Goal: Task Accomplishment & Management: Manage account settings

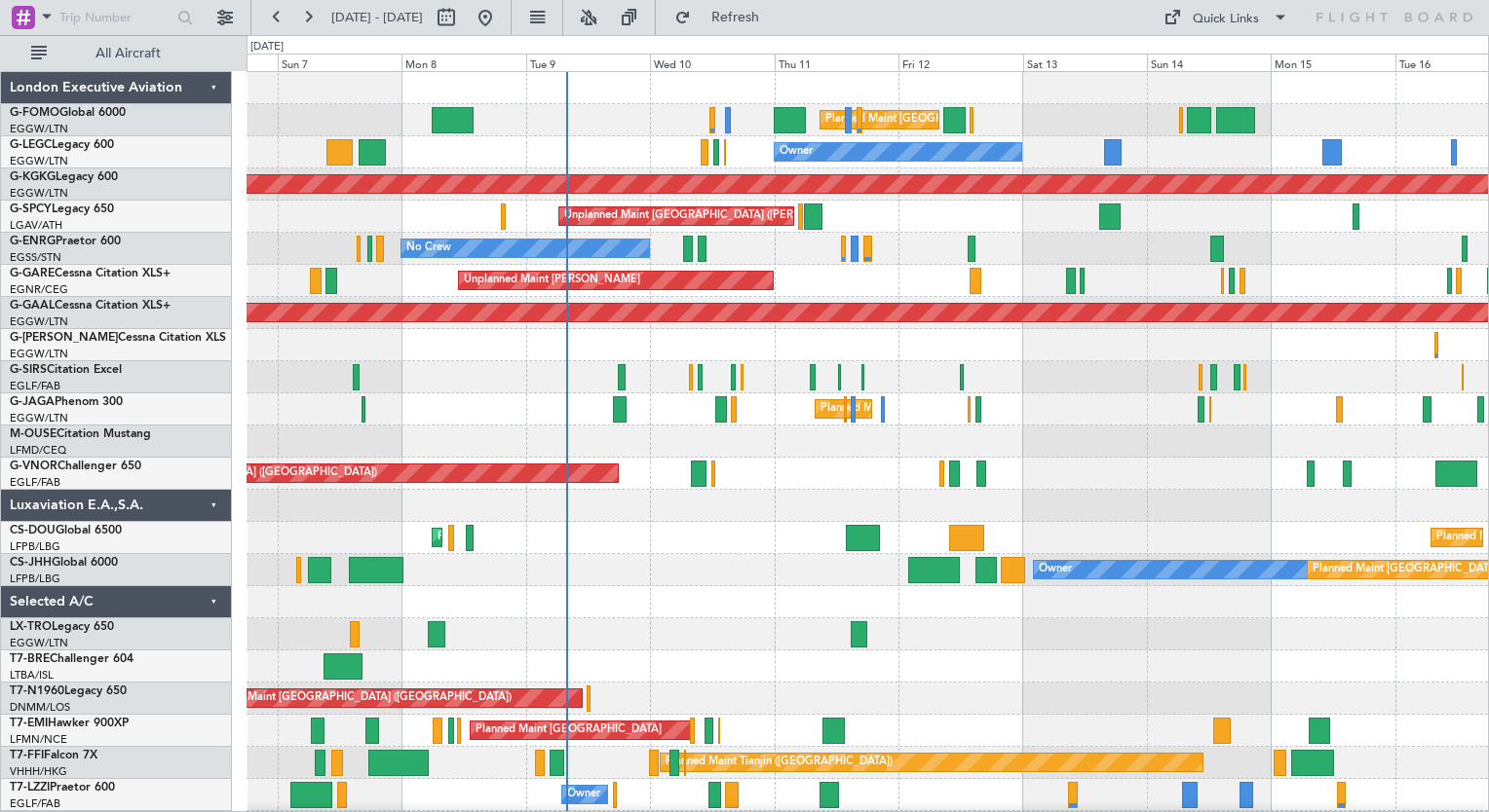
click at [748, 499] on div "Planned Maint [GEOGRAPHIC_DATA] ([GEOGRAPHIC_DATA]) Planned Maint [GEOGRAPHIC_D…" at bounding box center [867, 473] width 1241 height 803
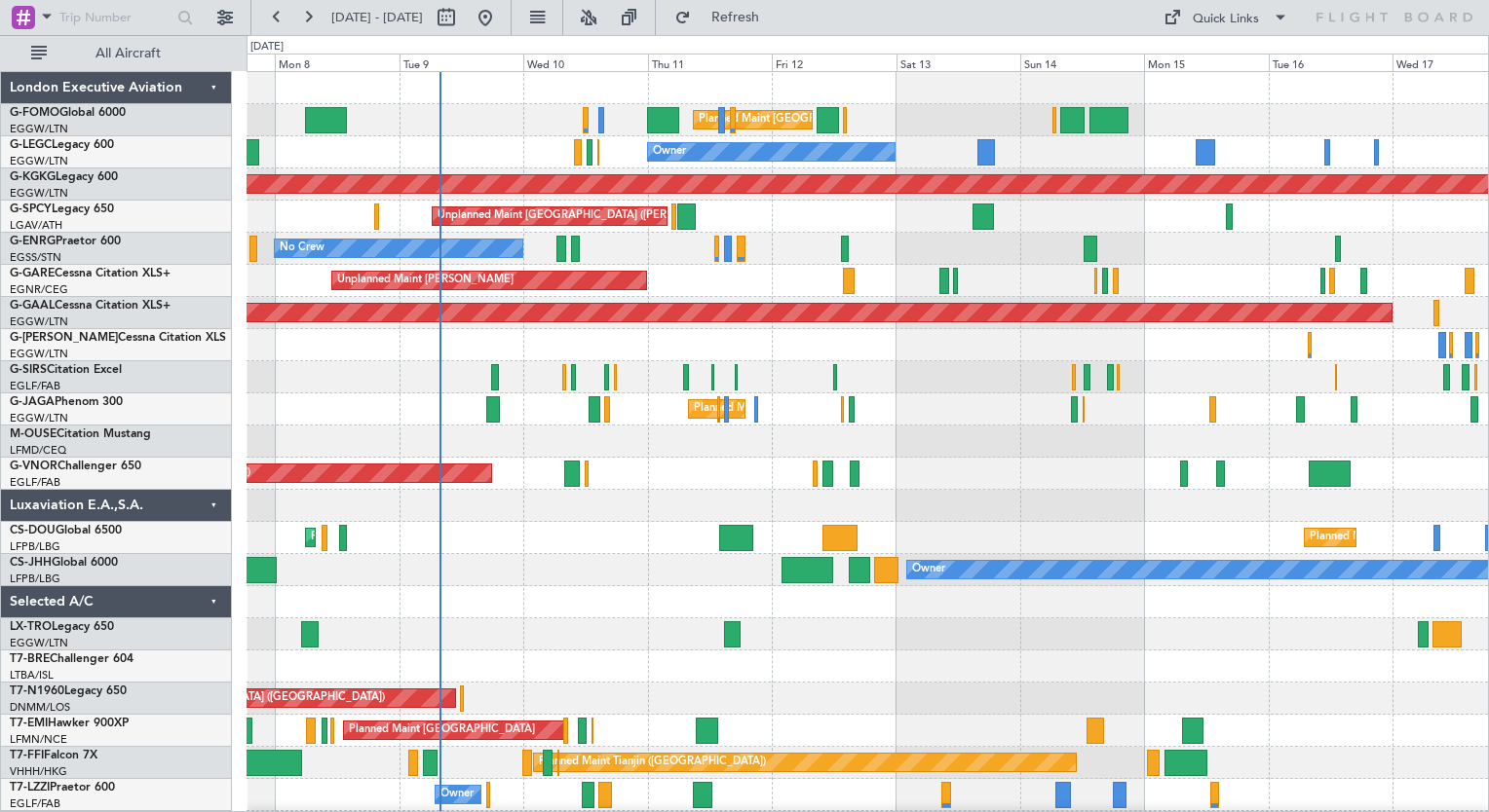
click at [944, 410] on div "Planned Maint [GEOGRAPHIC_DATA] ([GEOGRAPHIC_DATA])" at bounding box center [867, 409] width 1241 height 32
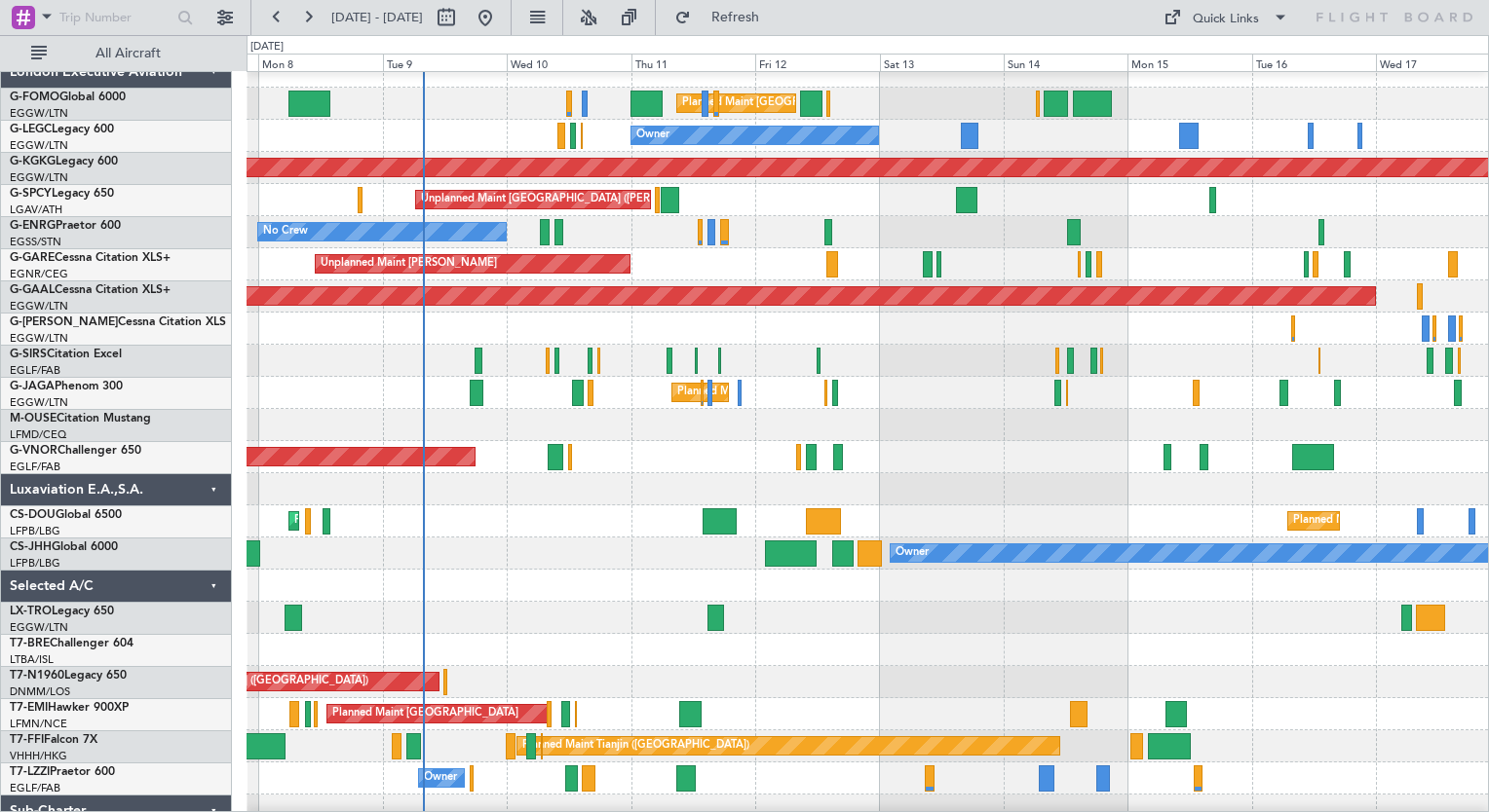
scroll to position [16, 0]
click at [1211, 262] on div "Unplanned Maint [PERSON_NAME]" at bounding box center [867, 265] width 1241 height 32
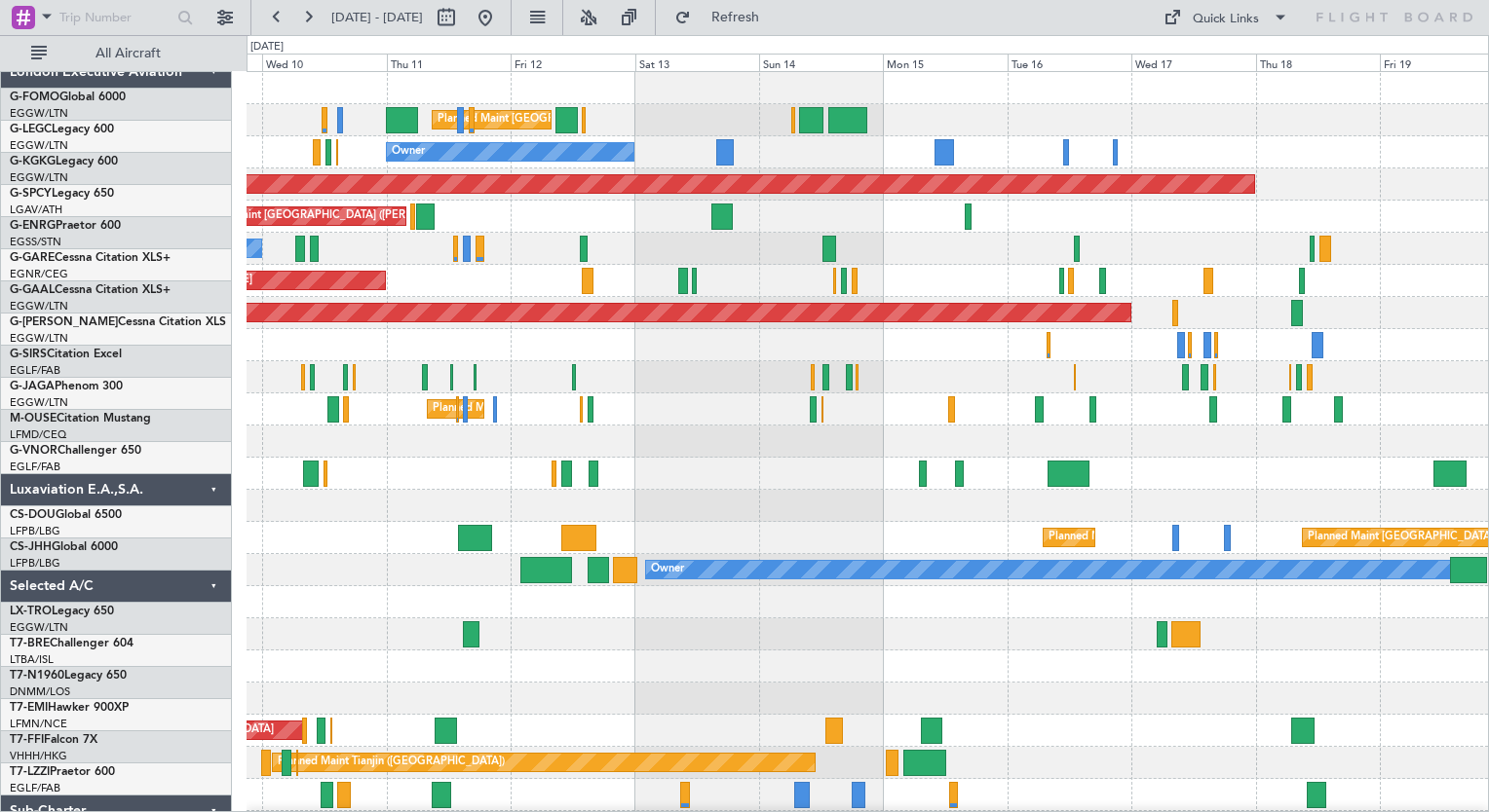
click at [952, 291] on div "Unplanned Maint [PERSON_NAME]" at bounding box center [867, 281] width 1241 height 32
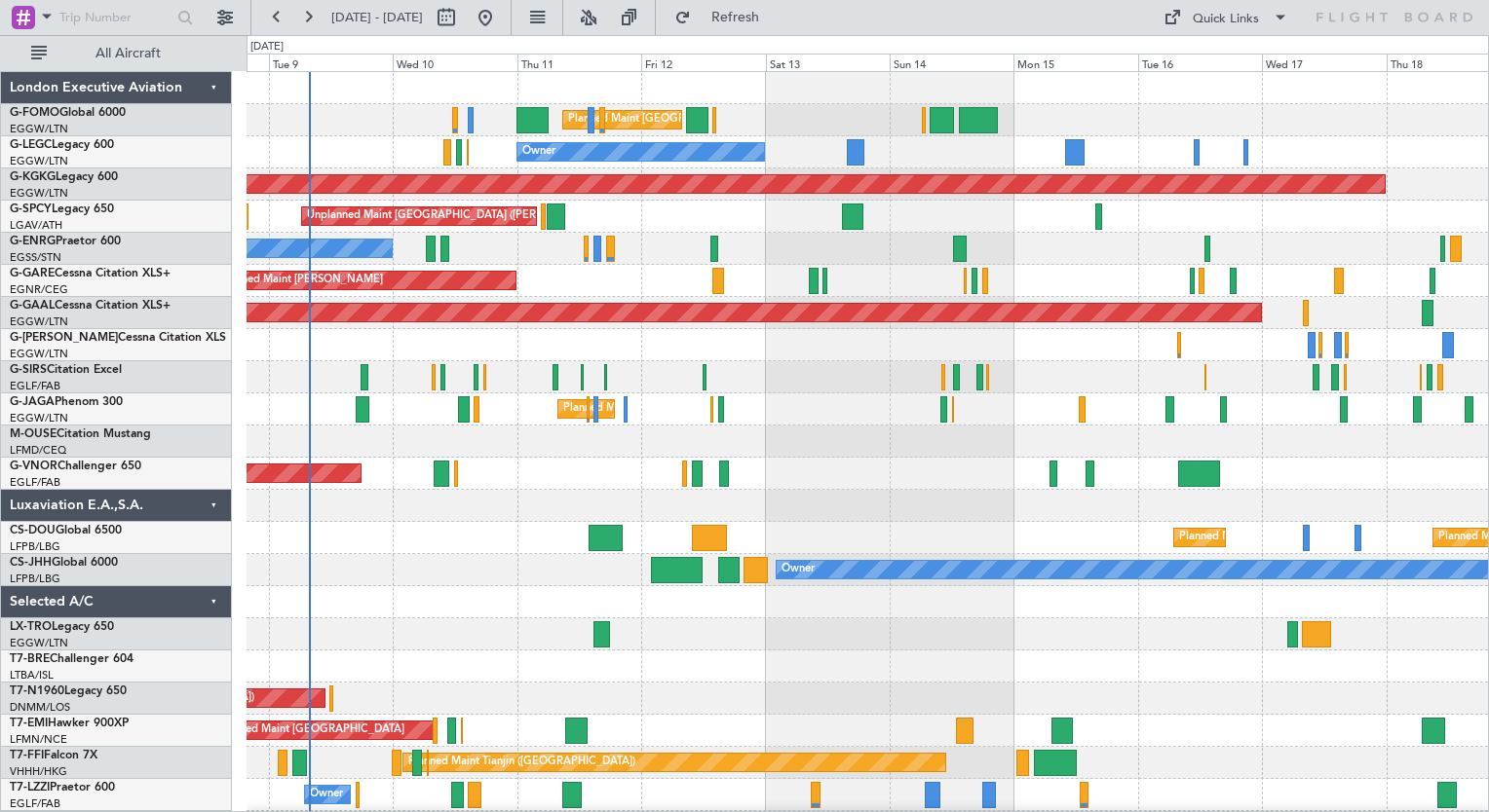
click at [834, 434] on div "Planned Maint [GEOGRAPHIC_DATA] ([GEOGRAPHIC_DATA]) Planned Maint [GEOGRAPHIC_D…" at bounding box center [867, 473] width 1241 height 803
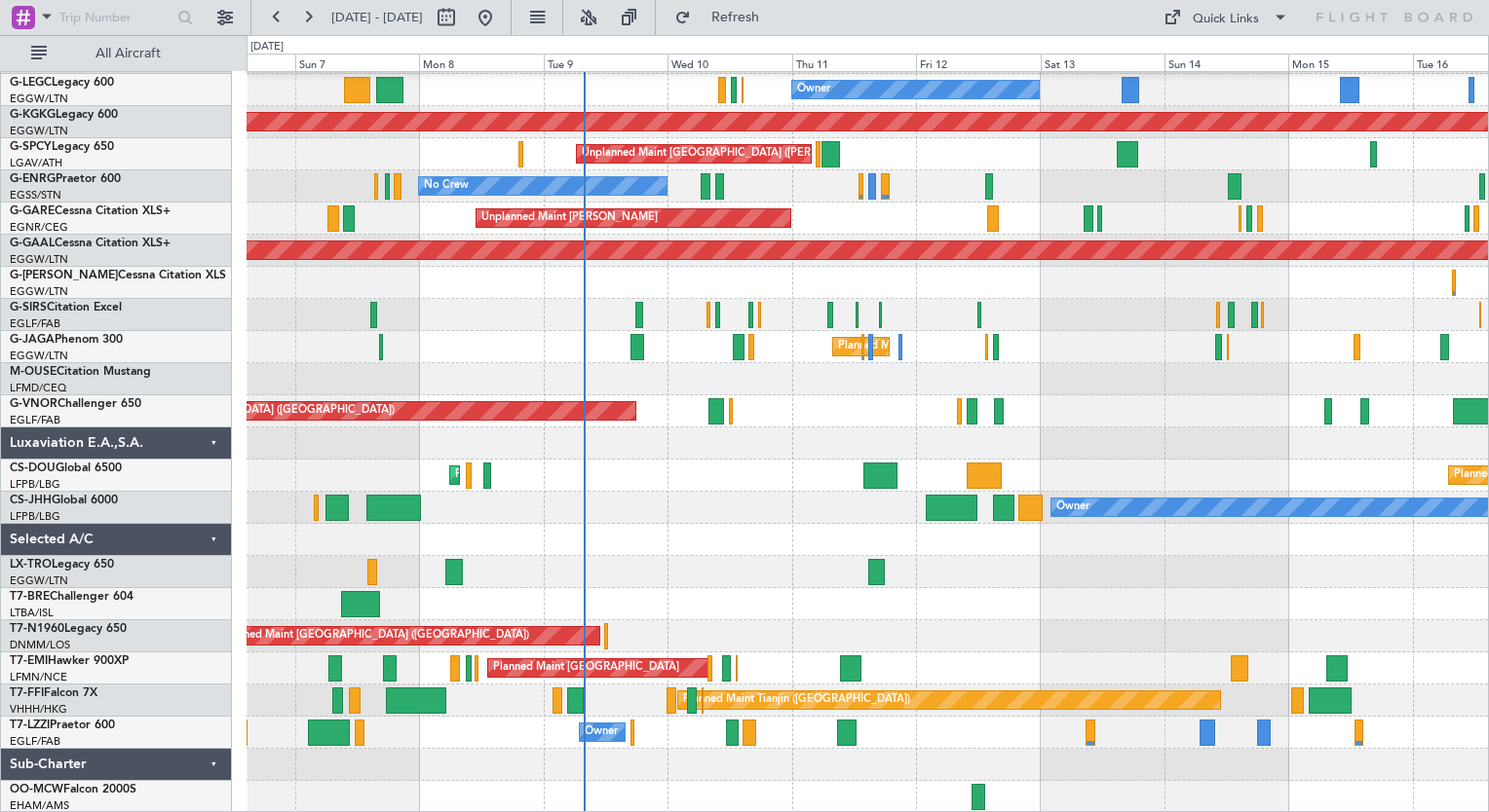
click at [879, 366] on div "Planned Maint [GEOGRAPHIC_DATA] ([GEOGRAPHIC_DATA]) Planned Maint [GEOGRAPHIC_D…" at bounding box center [867, 411] width 1241 height 803
click at [609, 23] on fb-aircraft-location-toggle at bounding box center [586, 17] width 46 height 35
click at [604, 20] on button at bounding box center [588, 17] width 31 height 31
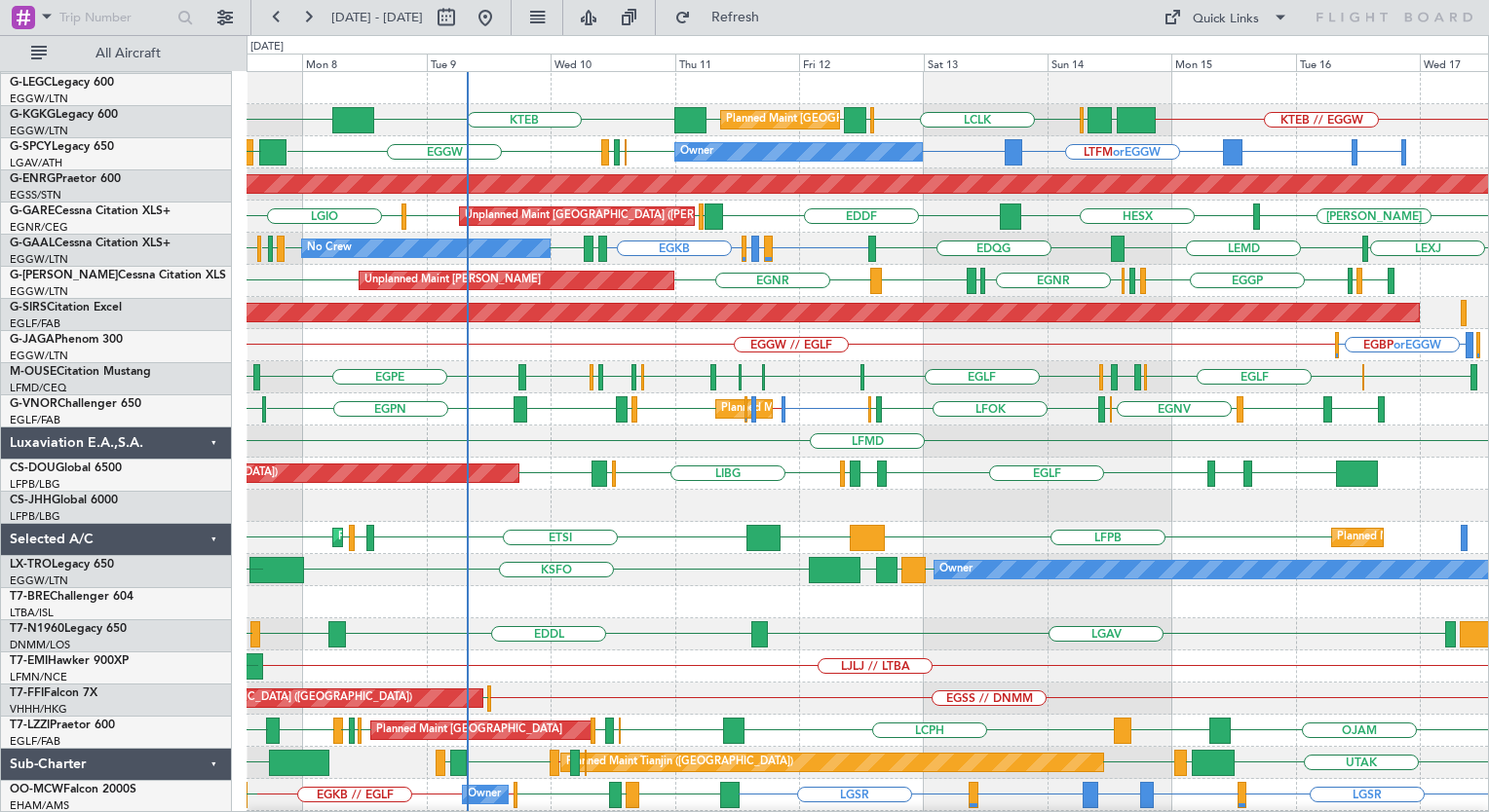
scroll to position [0, 0]
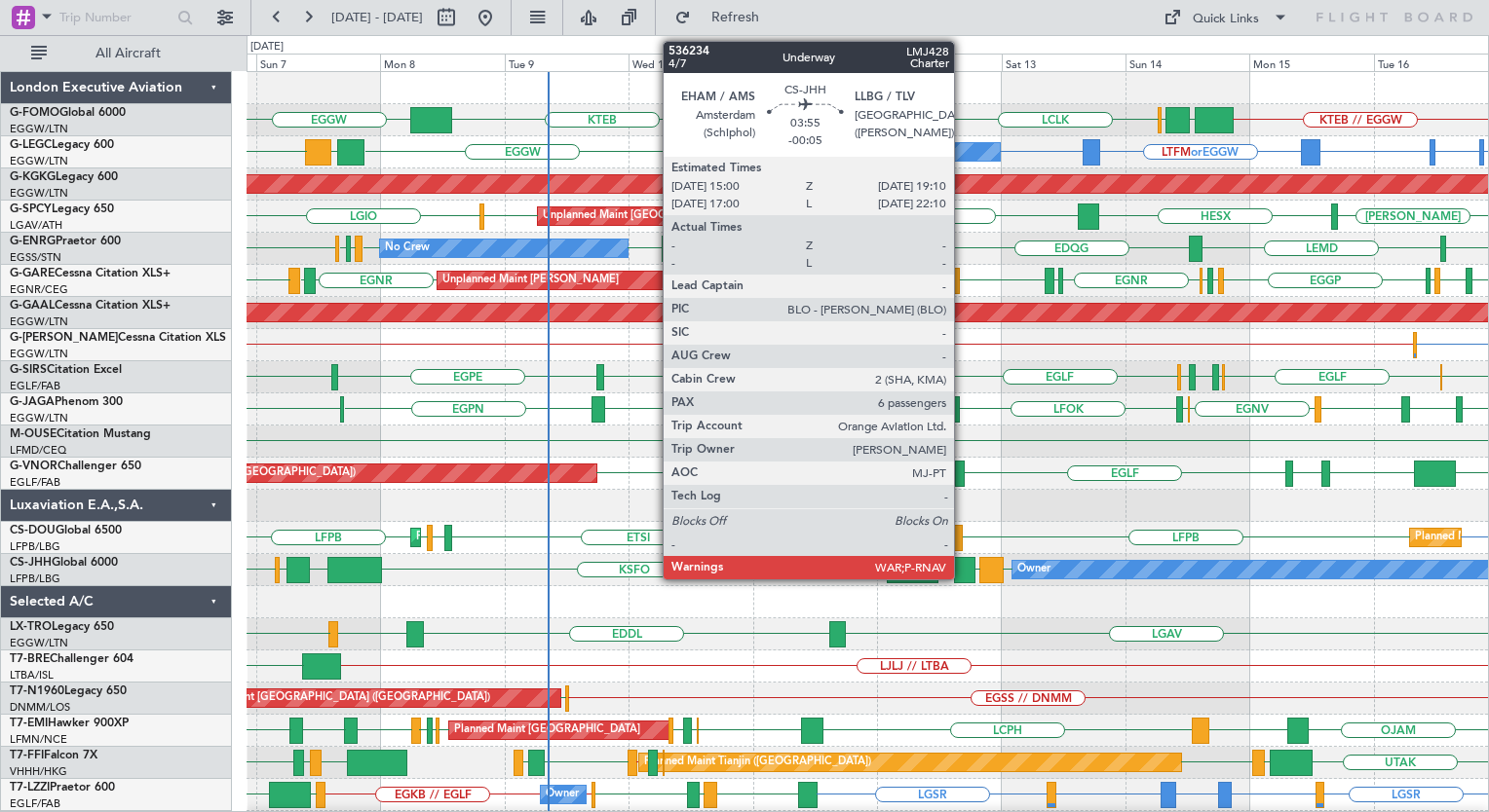
click at [962, 570] on div at bounding box center [964, 570] width 22 height 26
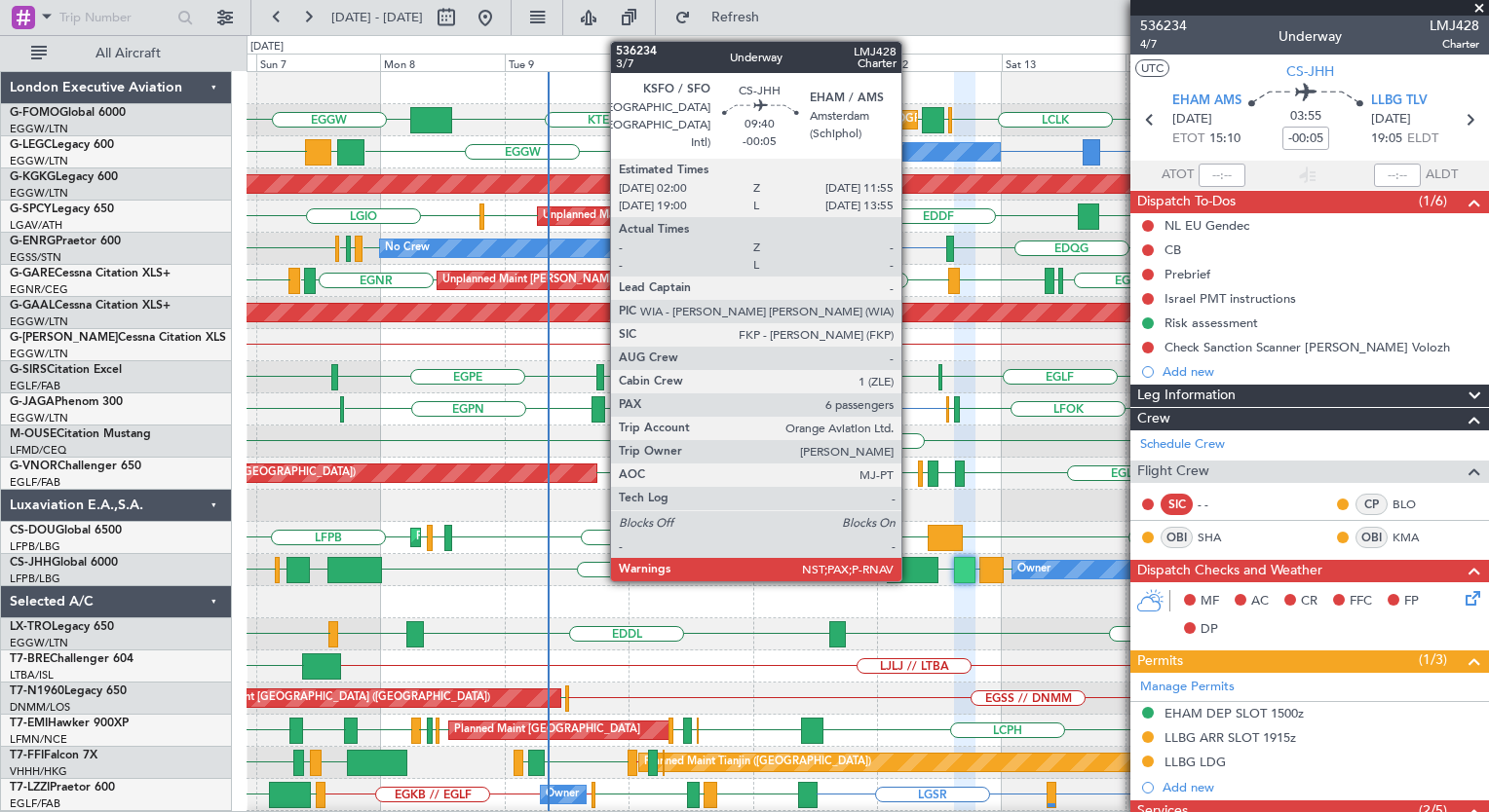
click at [910, 561] on div at bounding box center [912, 570] width 52 height 26
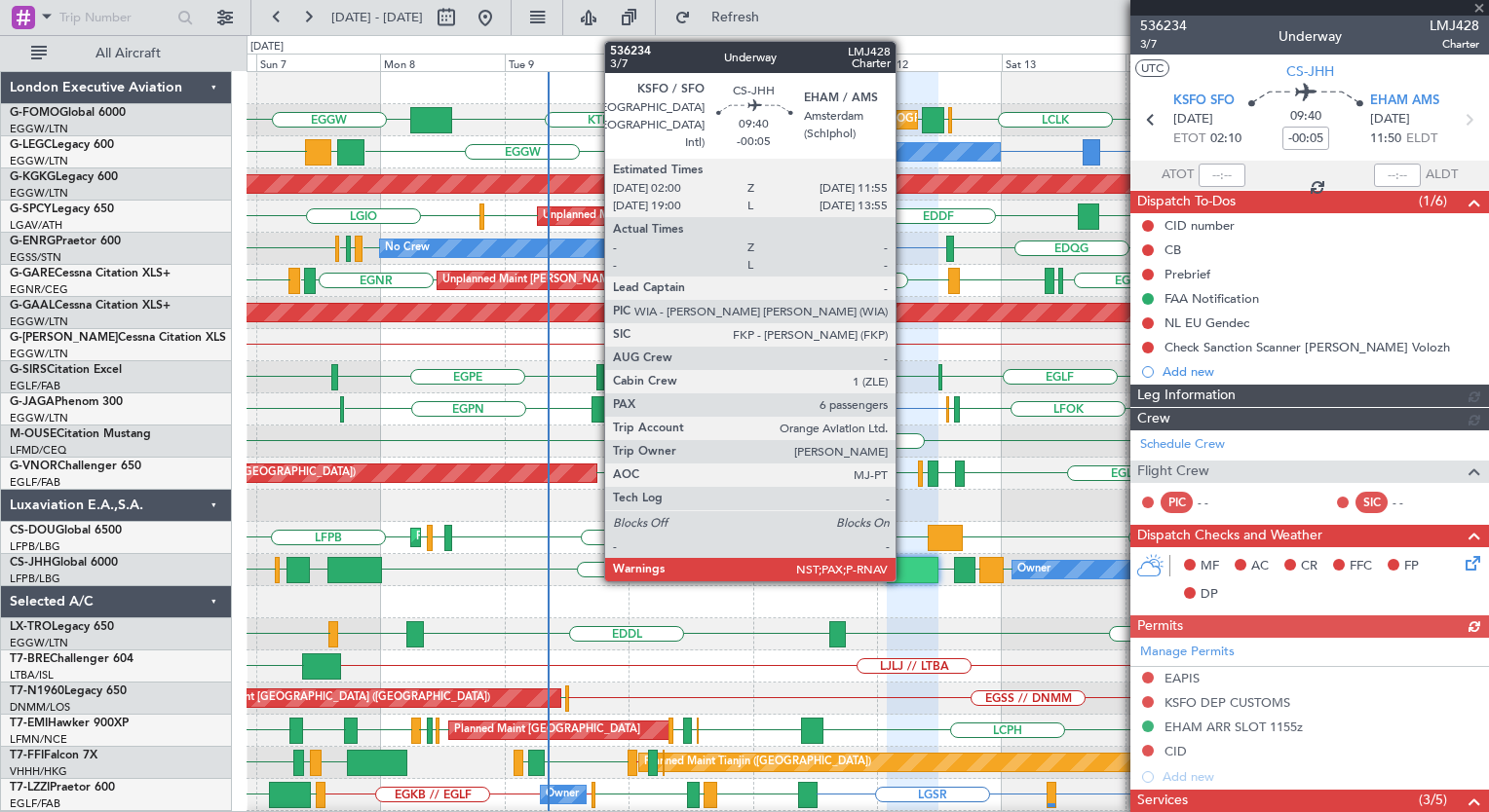
click at [904, 573] on div at bounding box center [912, 570] width 52 height 26
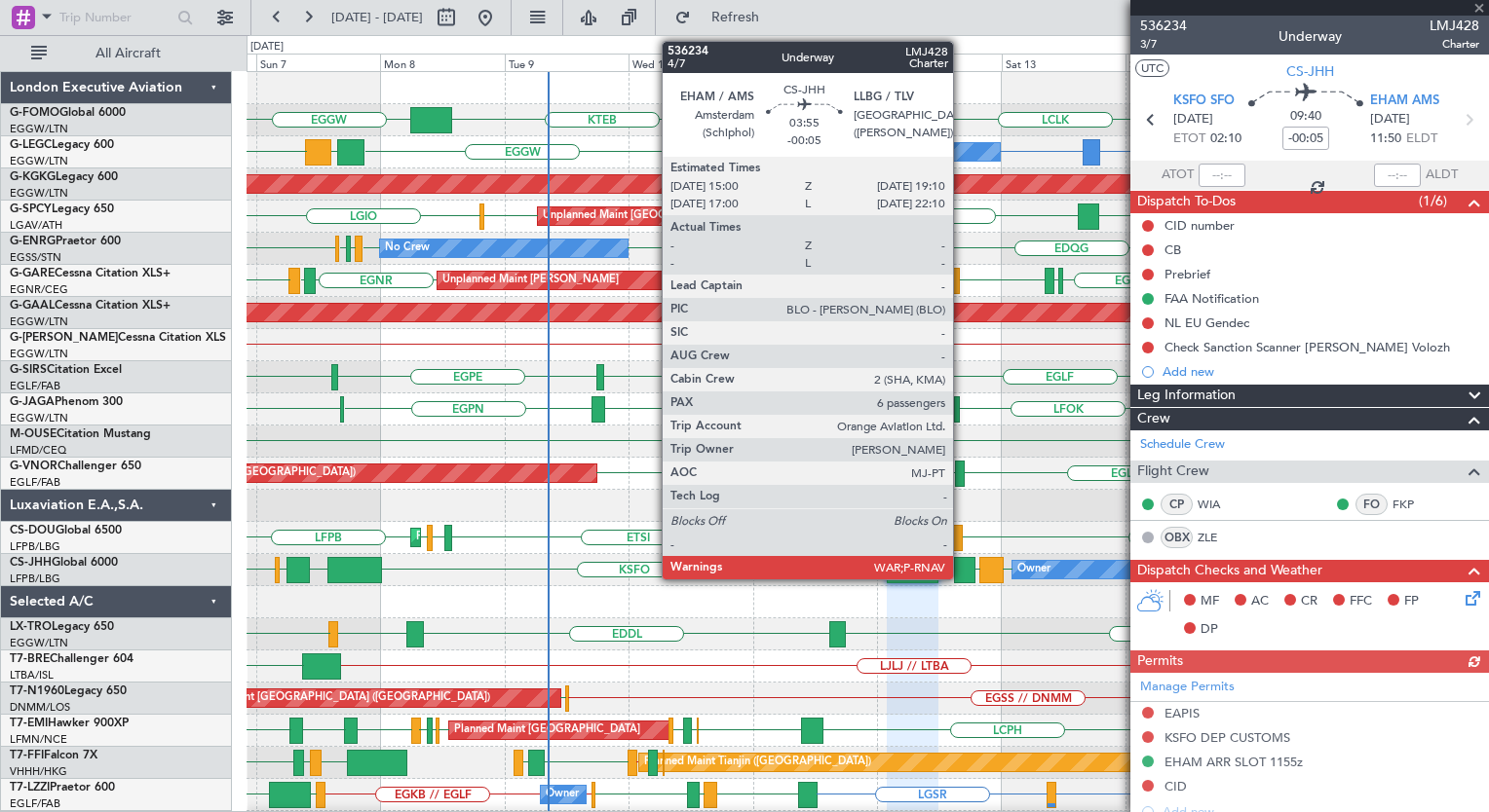
click at [961, 569] on div at bounding box center [964, 570] width 22 height 26
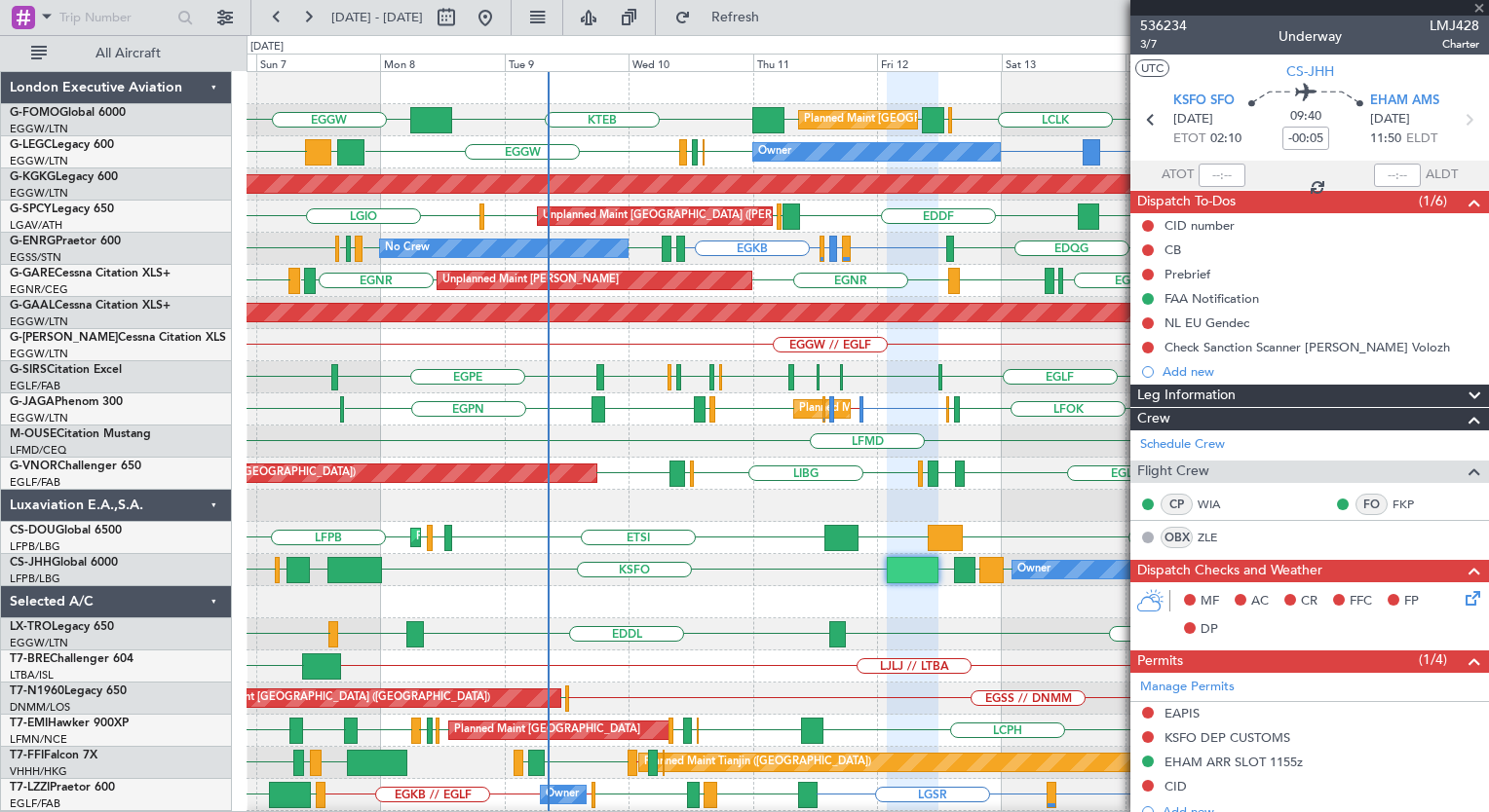
type input "6"
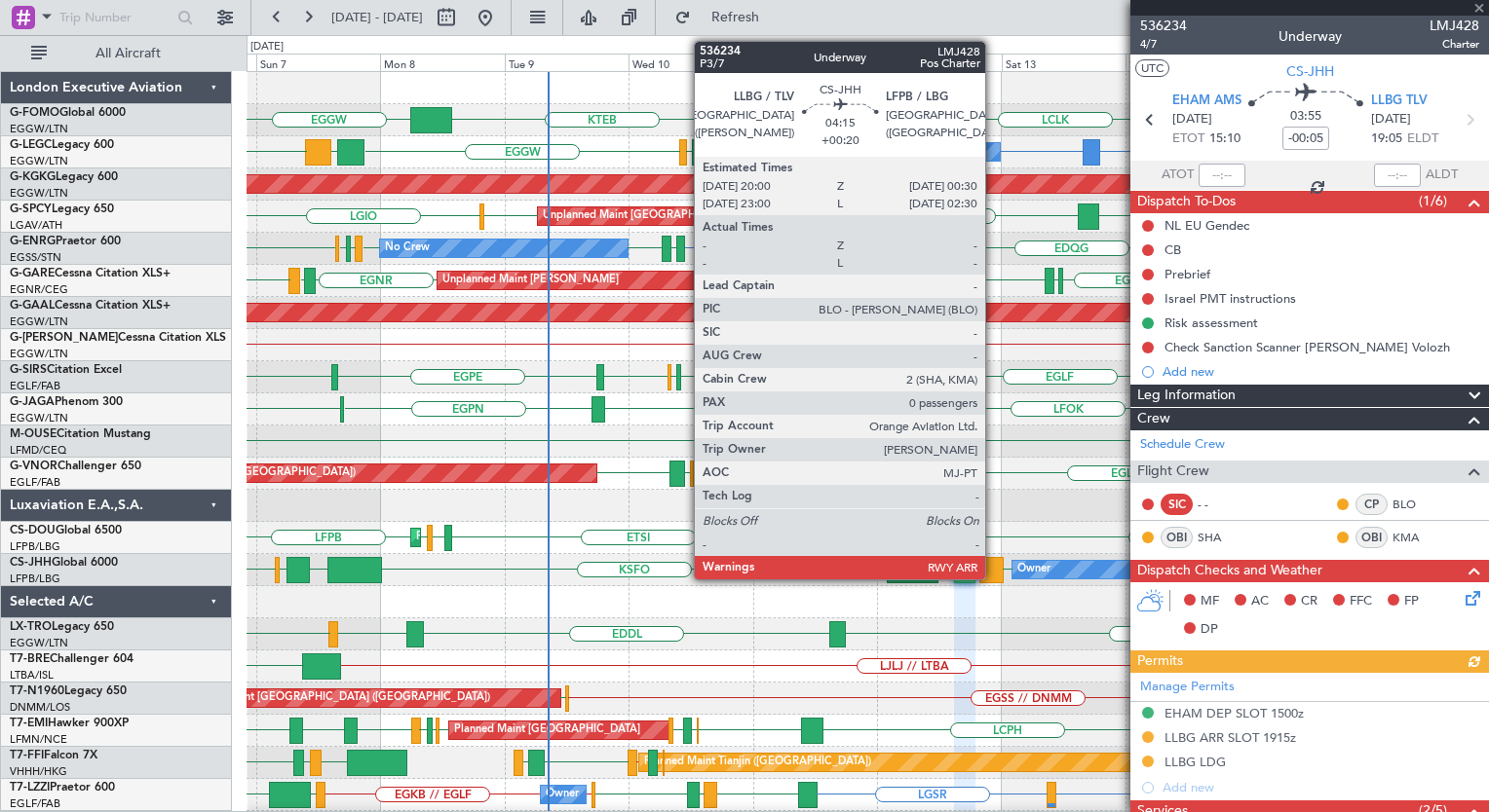
click at [993, 572] on div at bounding box center [990, 570] width 23 height 26
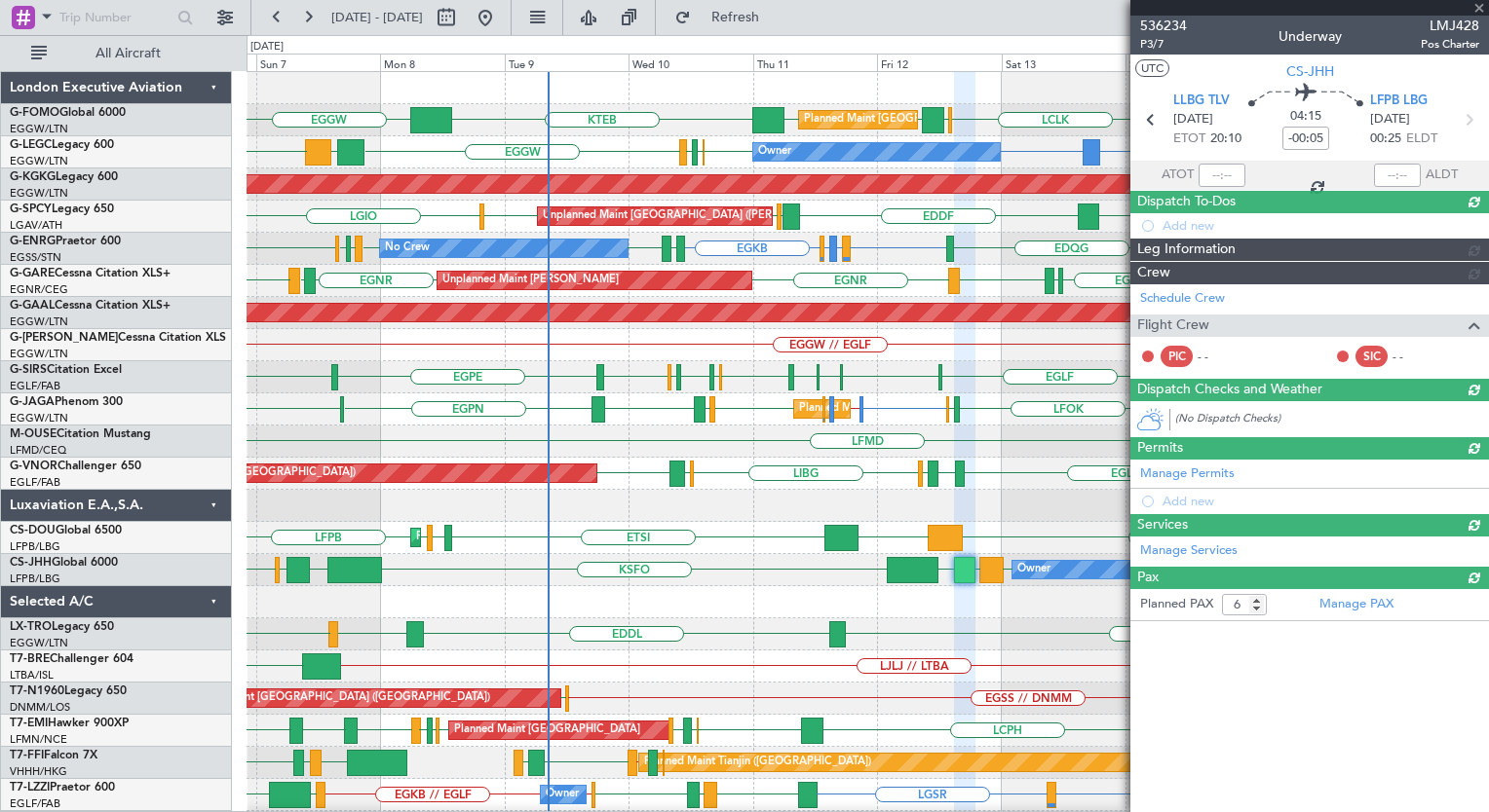
type input "+00:20"
type input "0"
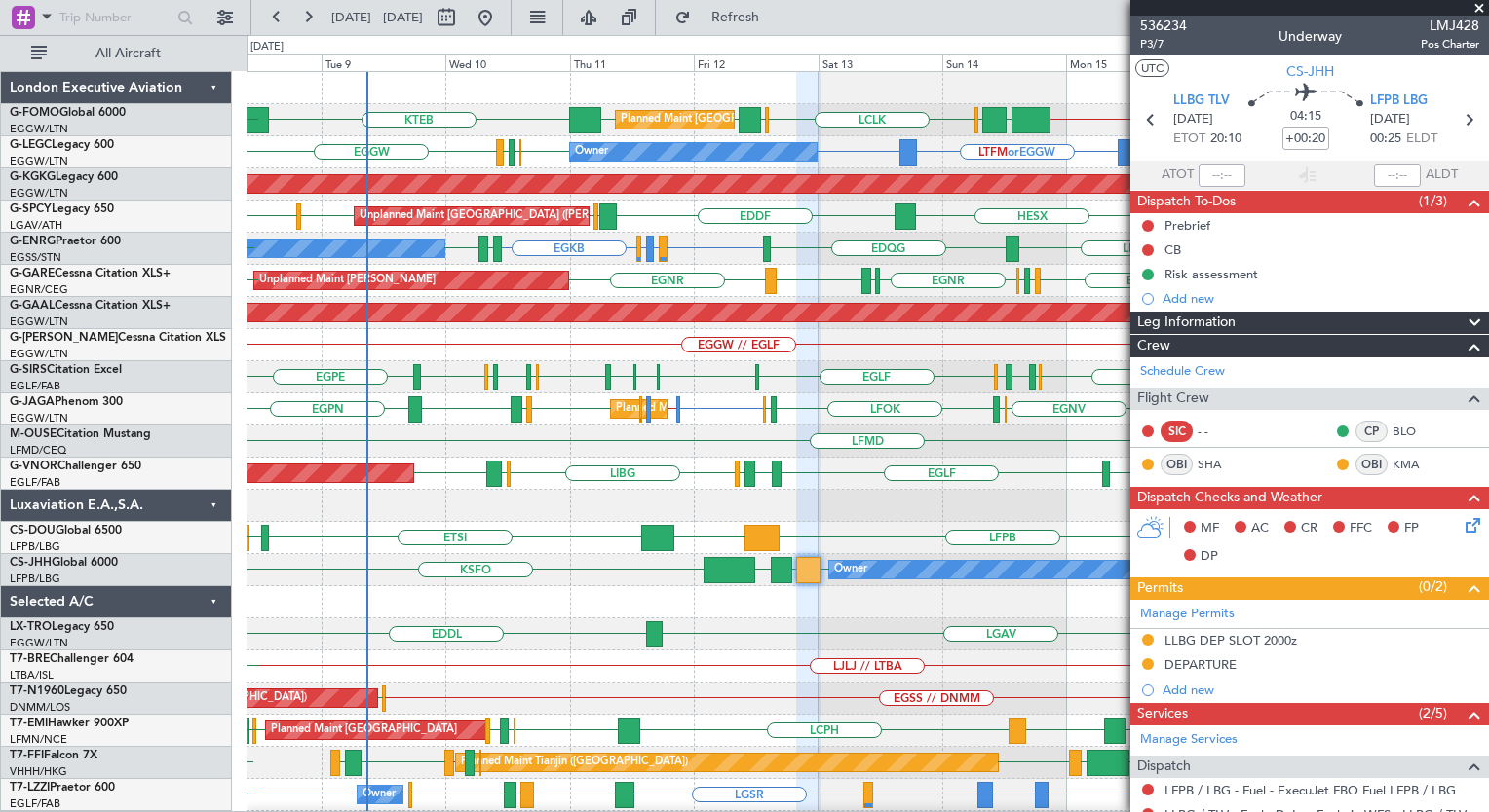
click at [701, 461] on div "KTEB // EGGW EGGW [GEOGRAPHIC_DATA] LCLK [GEOGRAPHIC_DATA] EGGW EGGW KTEB Plann…" at bounding box center [867, 473] width 1241 height 803
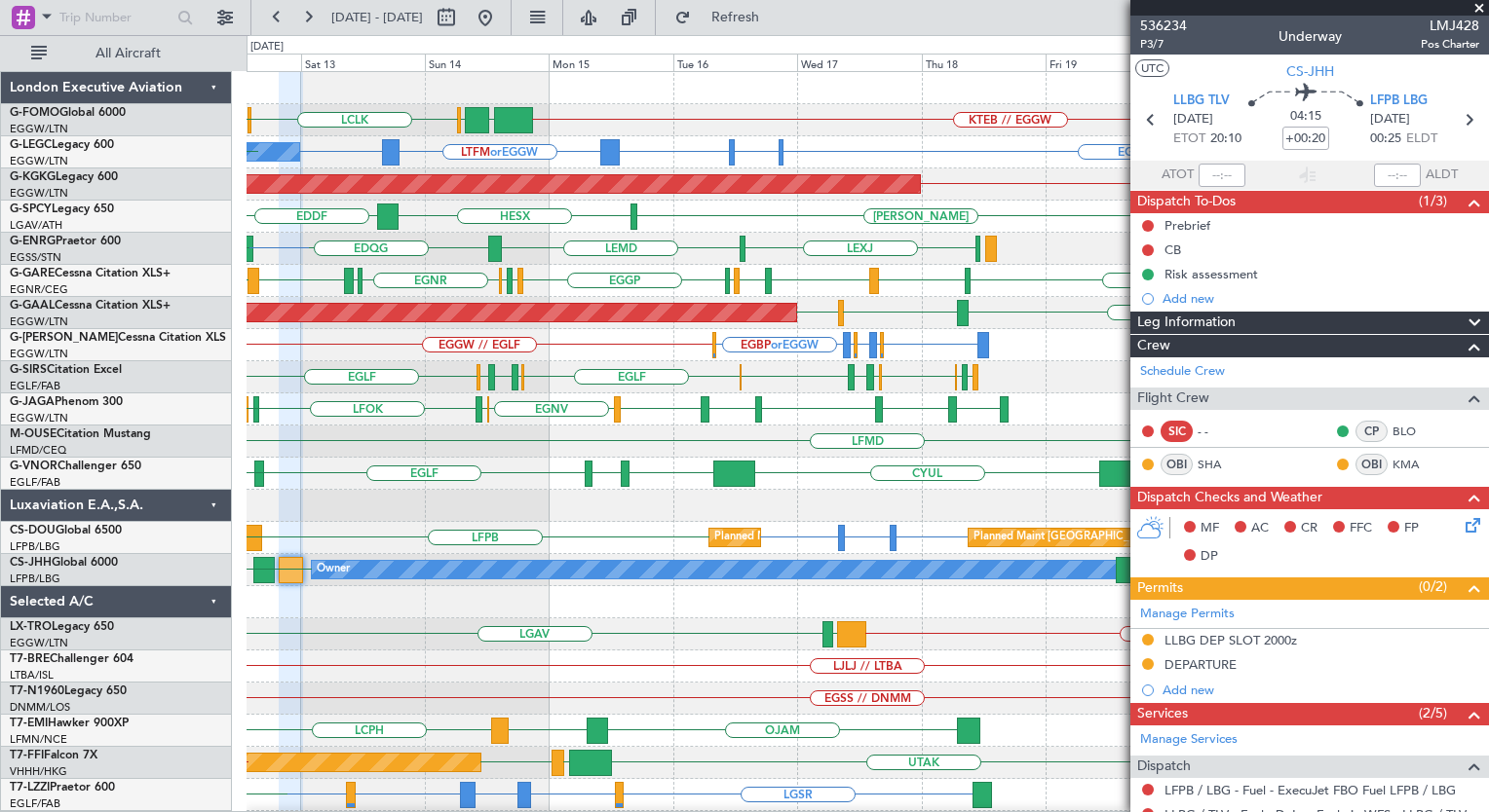
click at [297, 353] on div "KTEB // EGGW EGGW [GEOGRAPHIC_DATA] LCLK [GEOGRAPHIC_DATA] EGGW Planned Maint […" at bounding box center [867, 473] width 1241 height 803
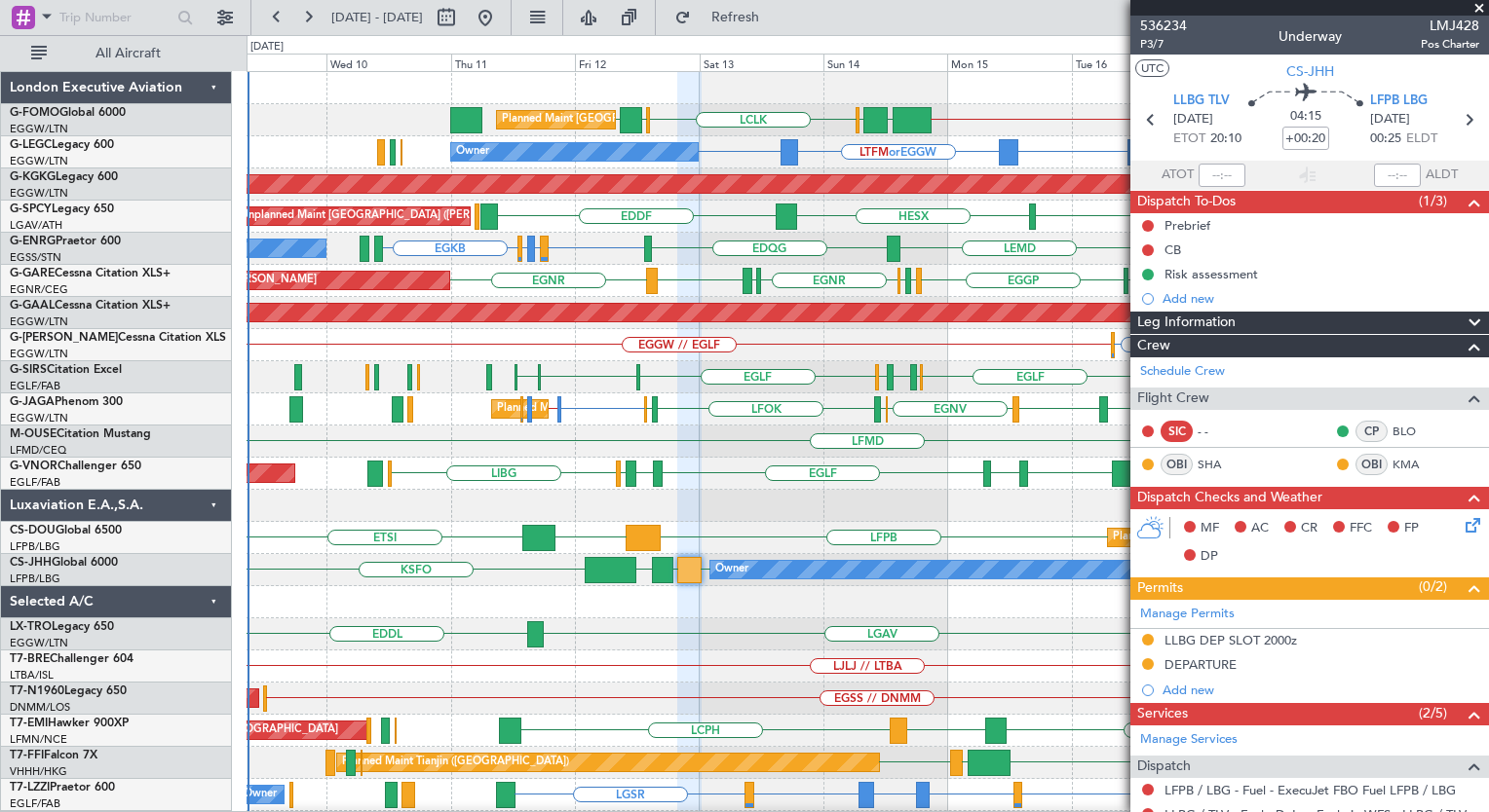
click at [694, 208] on div "Planned Maint [GEOGRAPHIC_DATA] ([GEOGRAPHIC_DATA]) KTEB // EGGW EGGW [GEOGRAPH…" at bounding box center [867, 473] width 1241 height 803
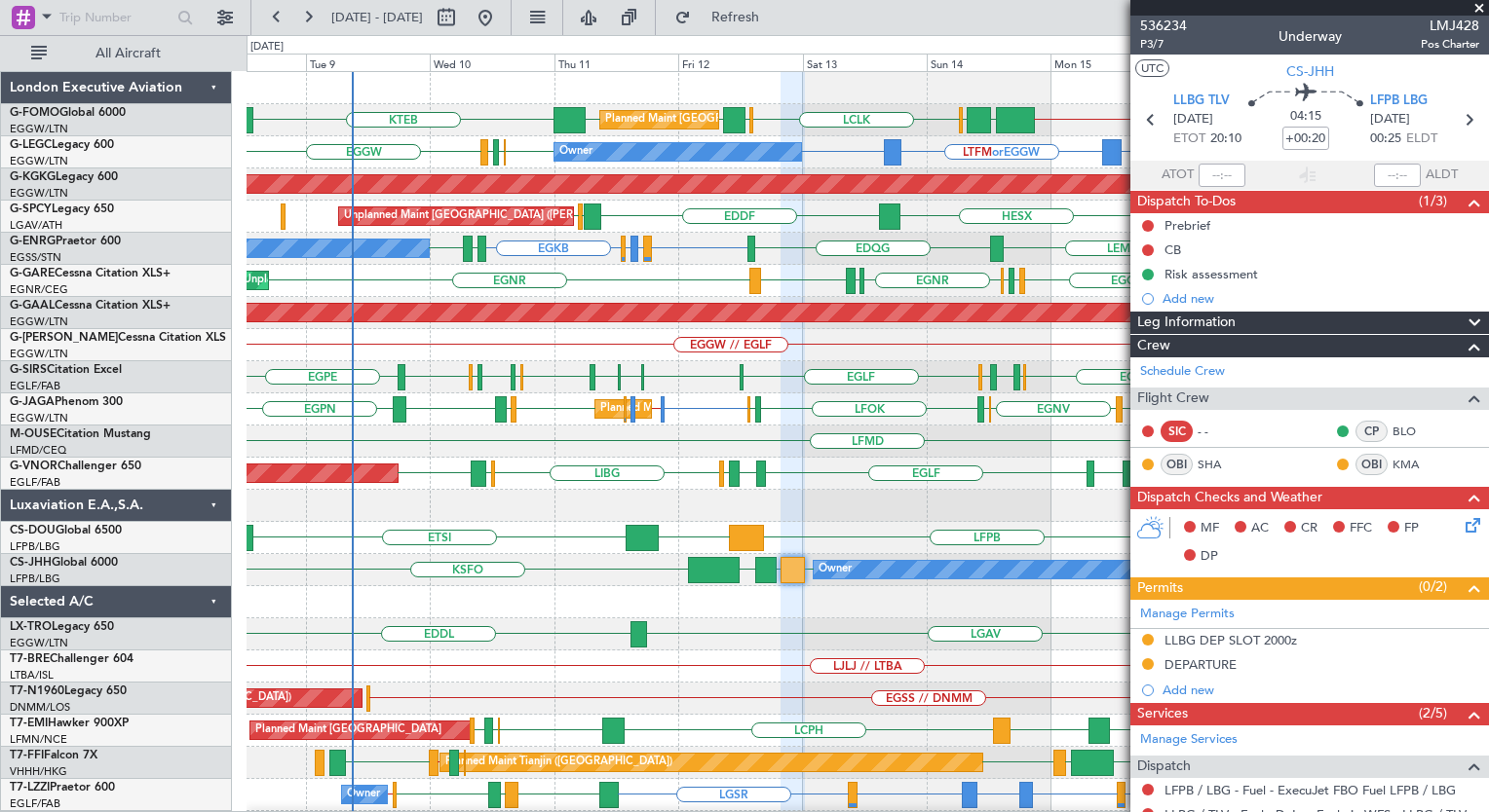
click at [916, 294] on div "EGGP EGPD [GEOGRAPHIC_DATA] [GEOGRAPHIC_DATA] [GEOGRAPHIC_DATA] LIMJ [GEOGRAPHI…" at bounding box center [867, 281] width 1241 height 32
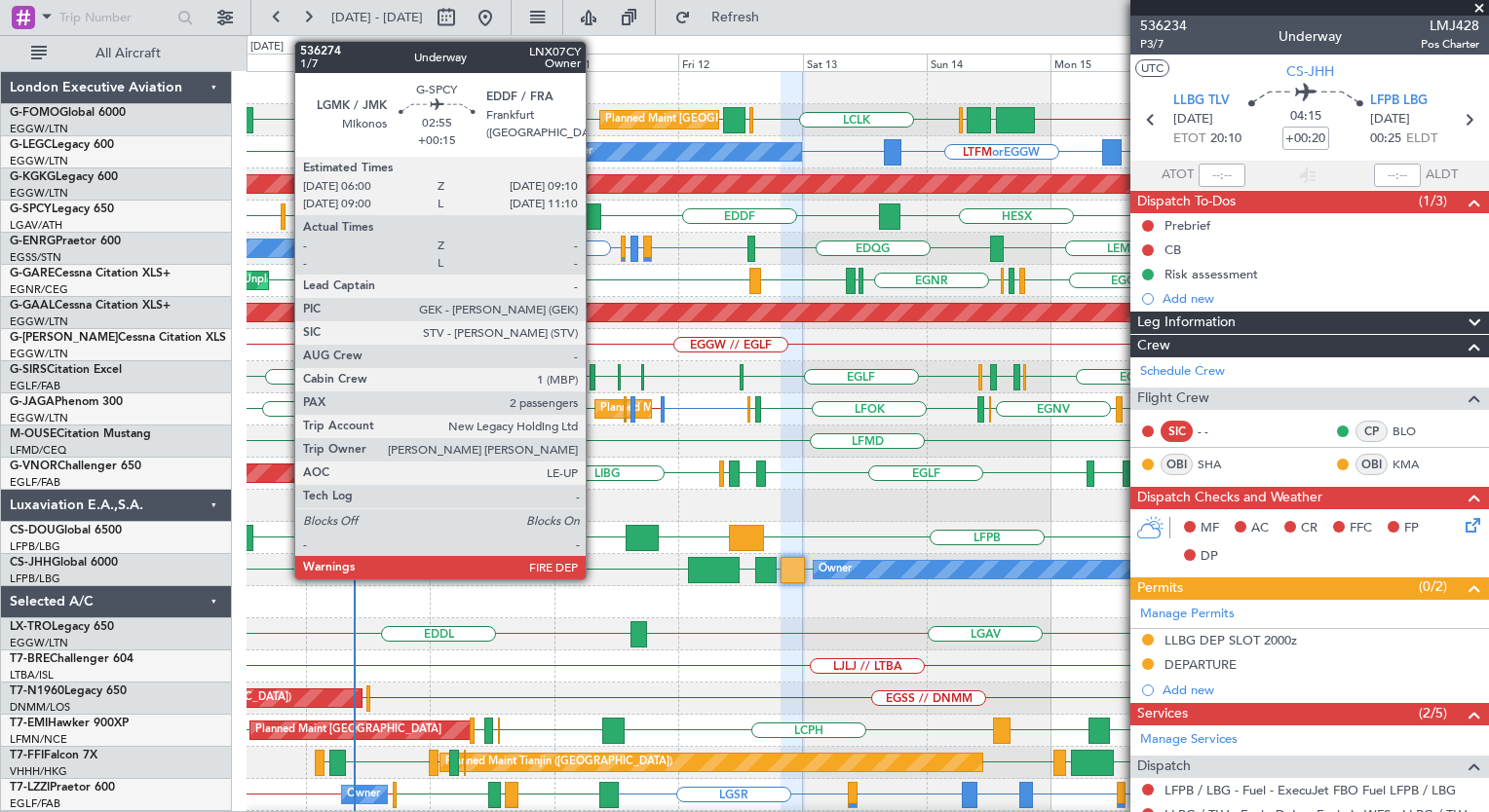
click at [595, 213] on div at bounding box center [592, 217] width 17 height 26
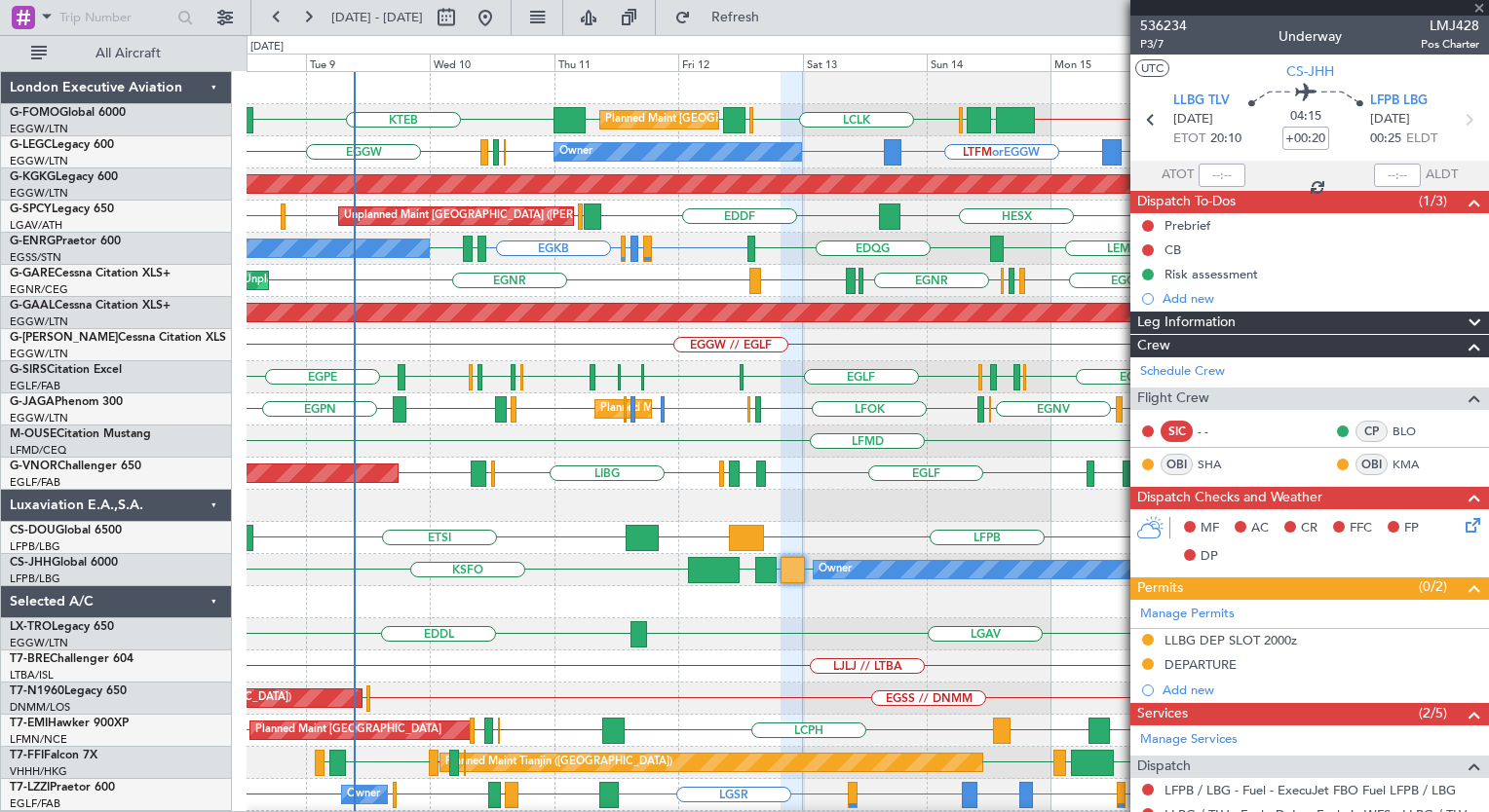
type input "+00:15"
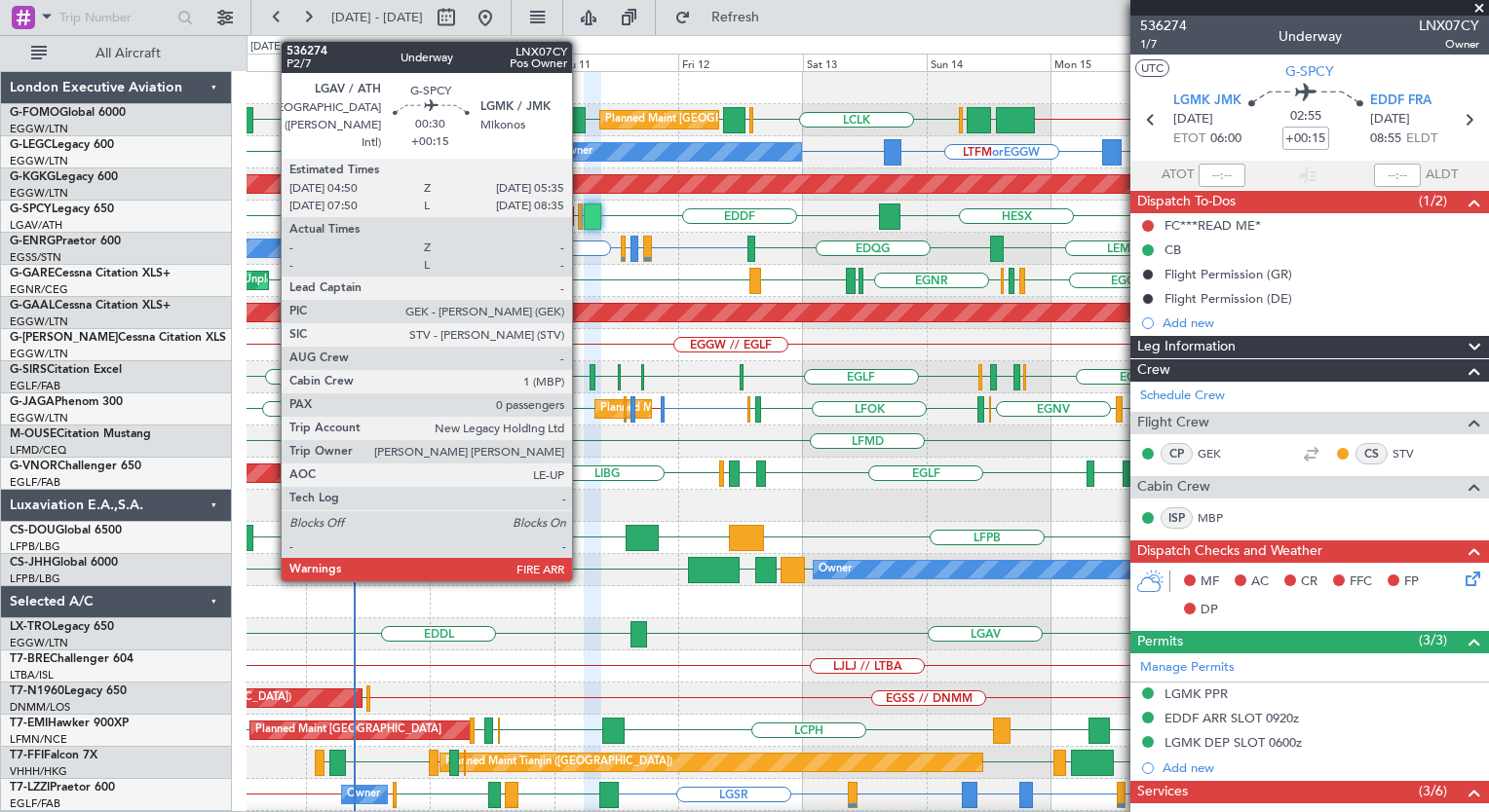
click at [581, 209] on div at bounding box center [580, 217] width 4 height 26
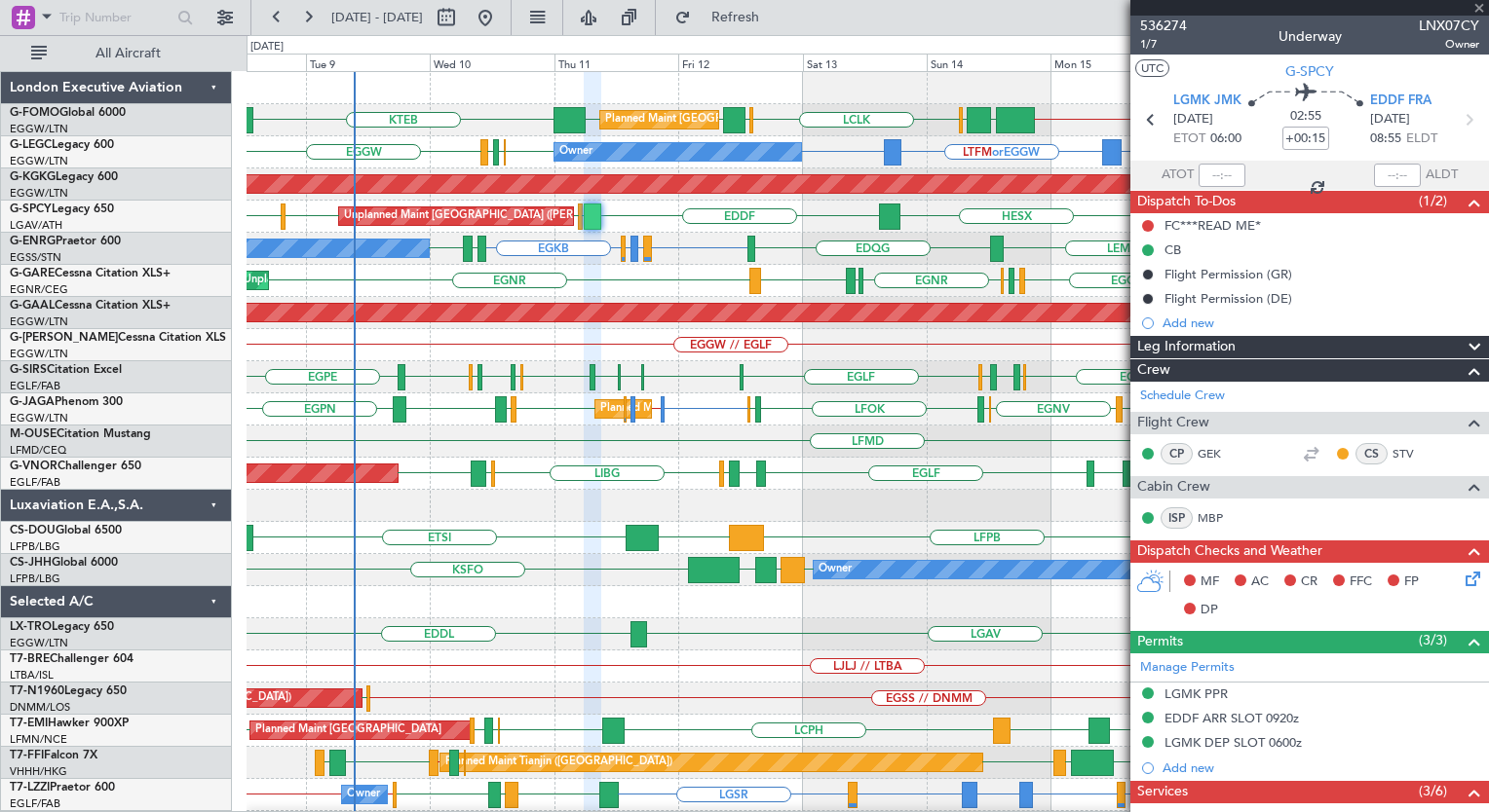
type input "0"
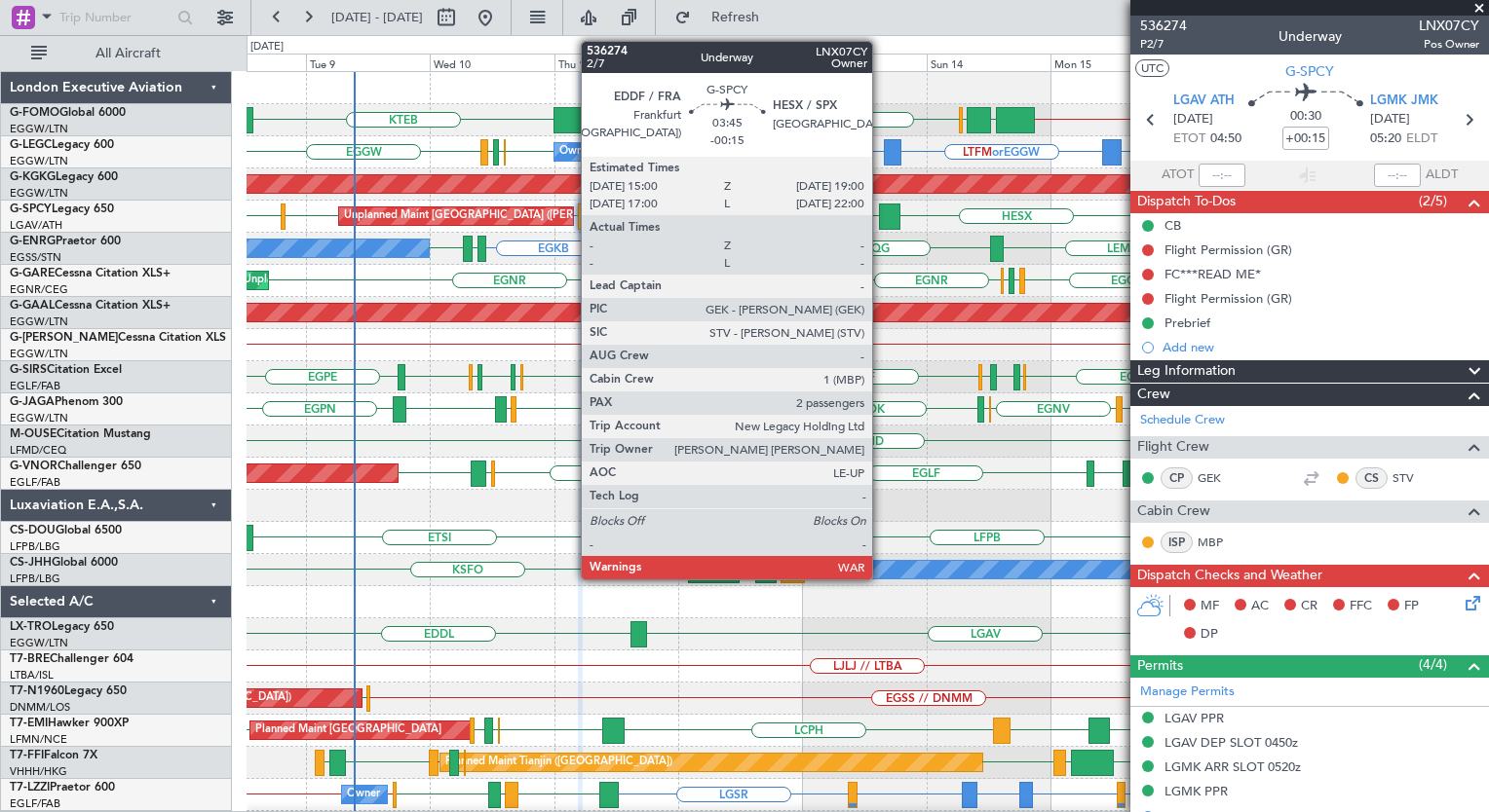
click at [880, 210] on div at bounding box center [888, 217] width 21 height 26
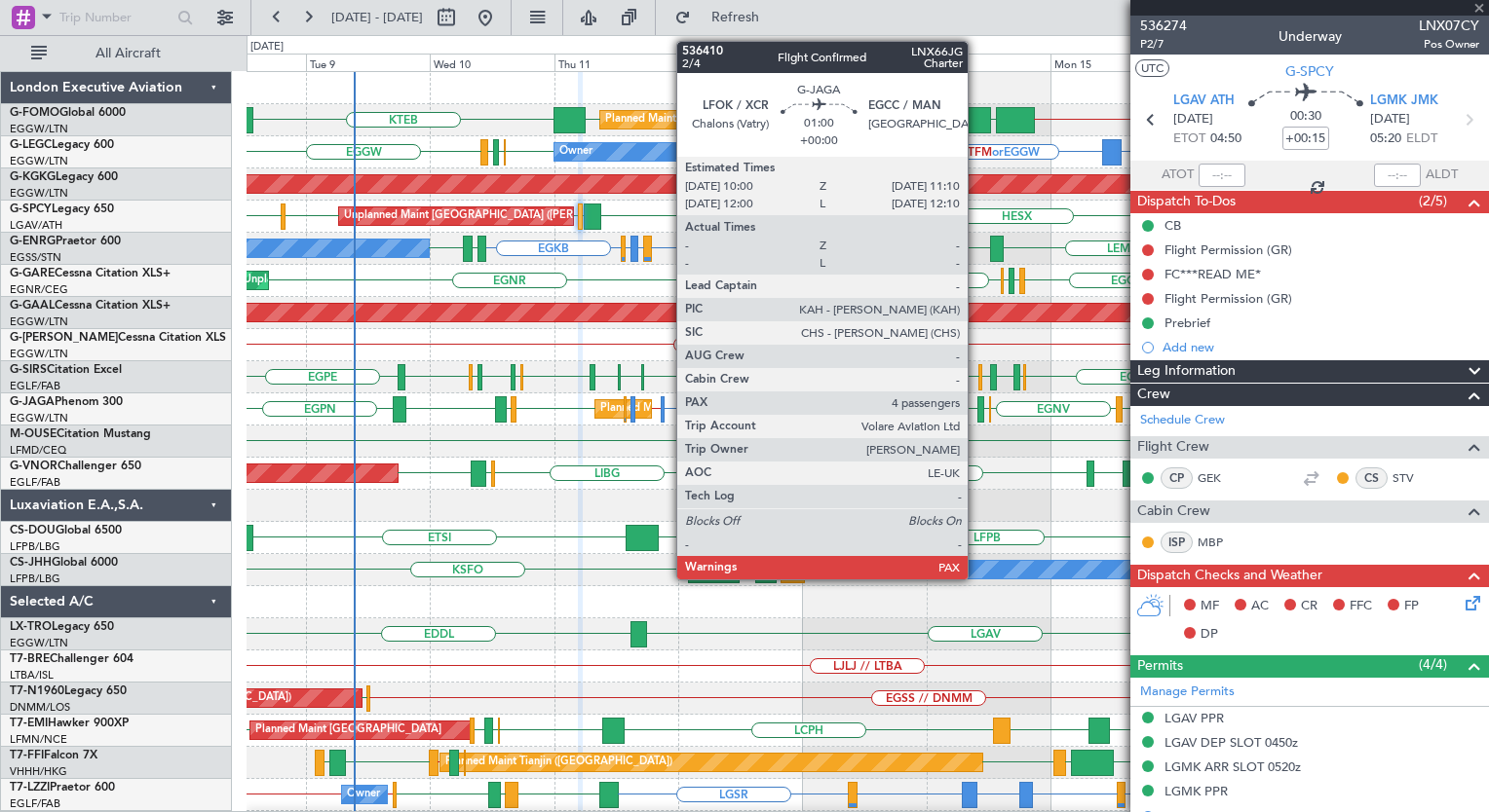
type input "-00:15"
type input "2"
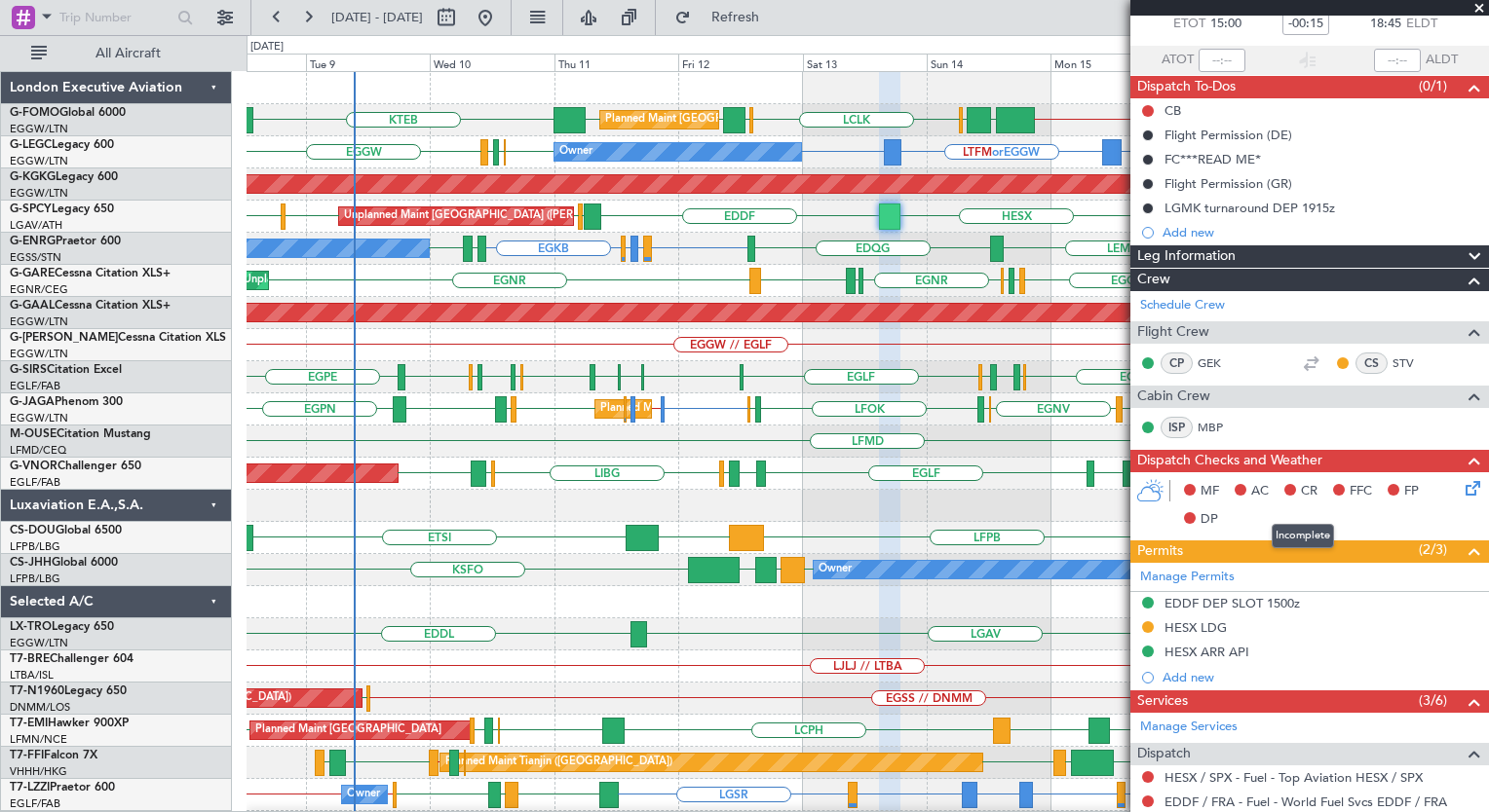
scroll to position [107, 0]
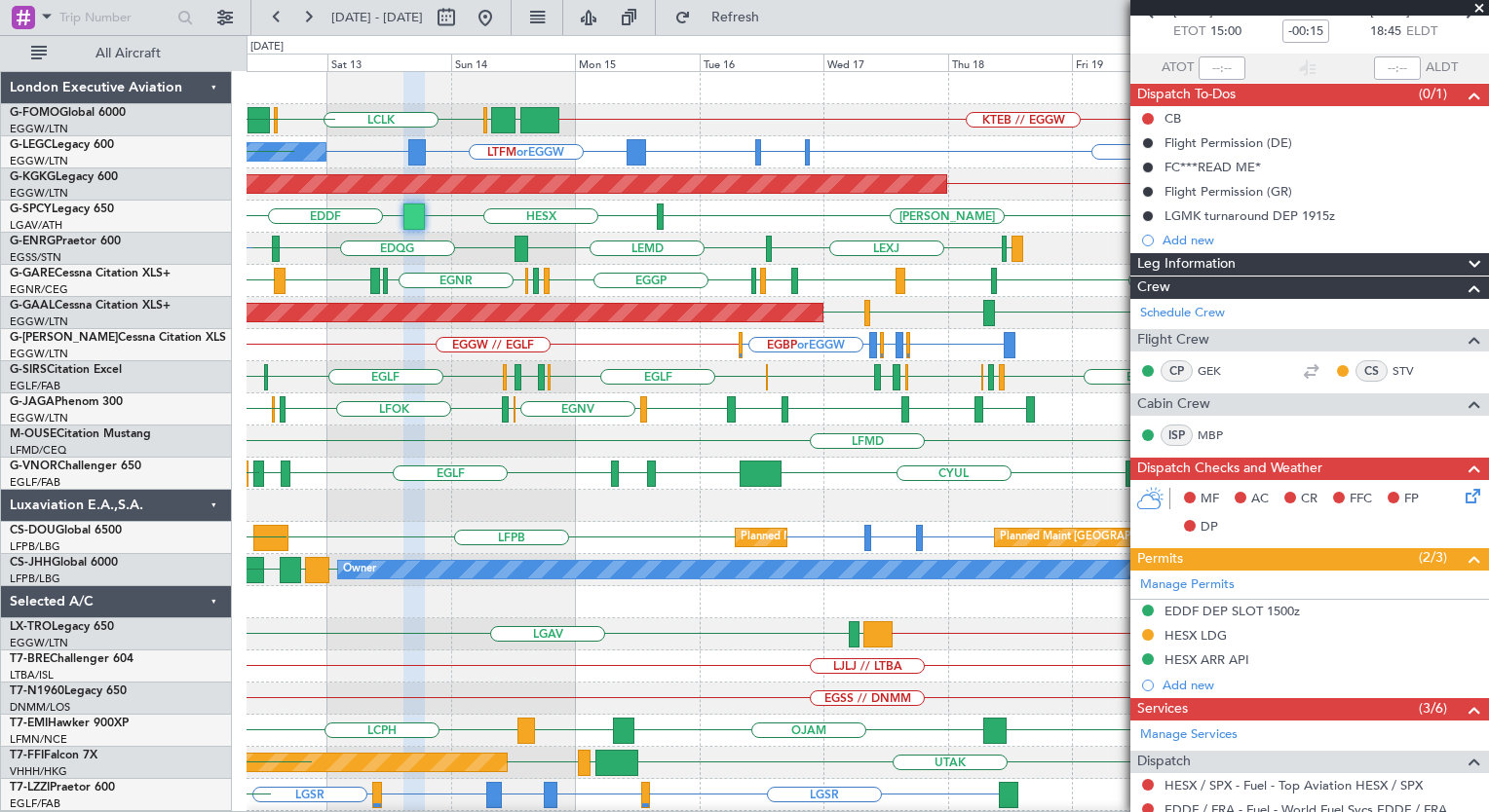
click at [434, 424] on div "KTEB // EGGW EGGW [GEOGRAPHIC_DATA] LCLK [GEOGRAPHIC_DATA] EGGW EGGW Planned Ma…" at bounding box center [867, 473] width 1241 height 803
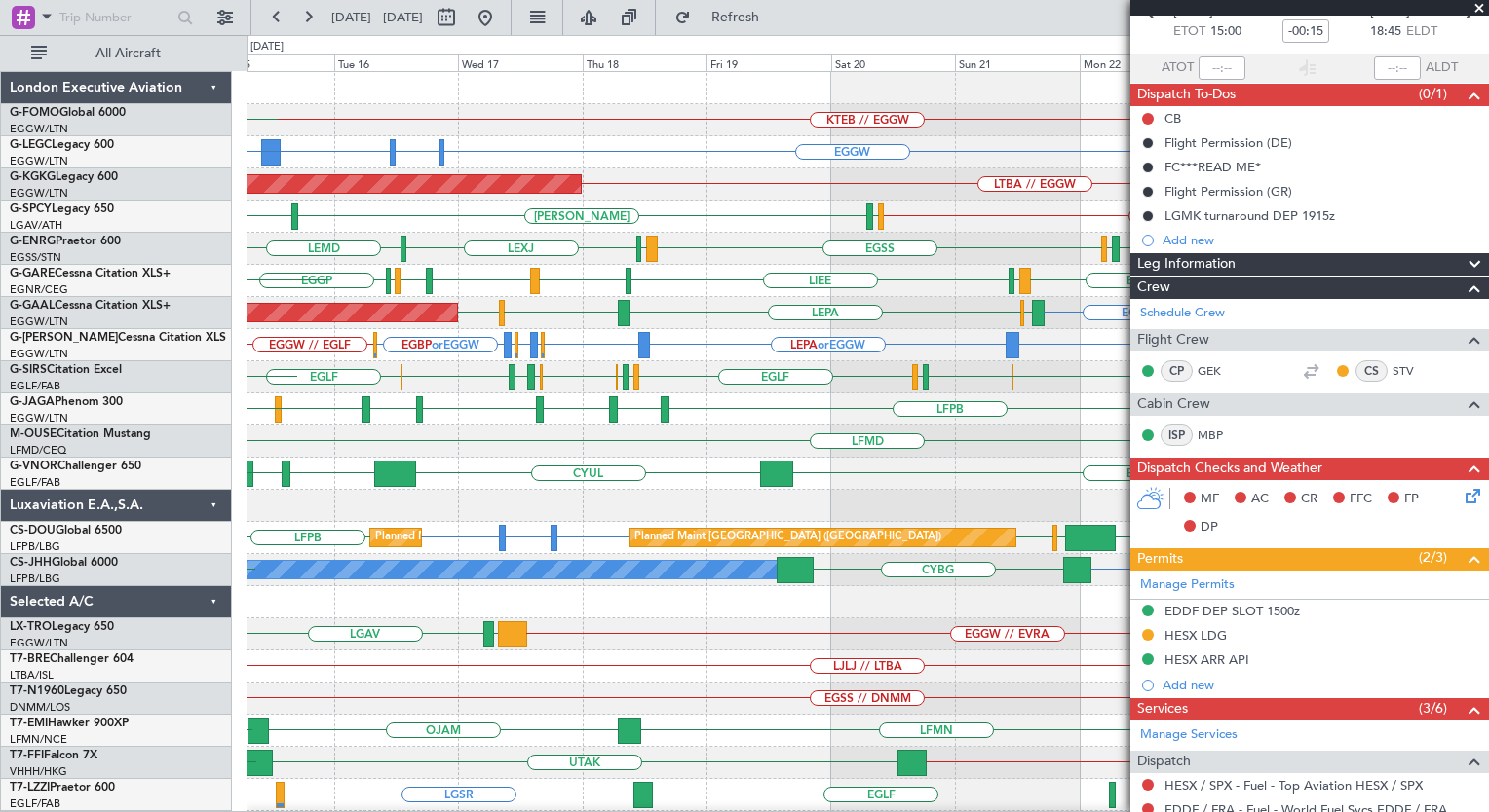
click at [457, 221] on div "[PERSON_NAME] HESX LGIO // LGAV LGMK EDDF" at bounding box center [867, 217] width 1241 height 32
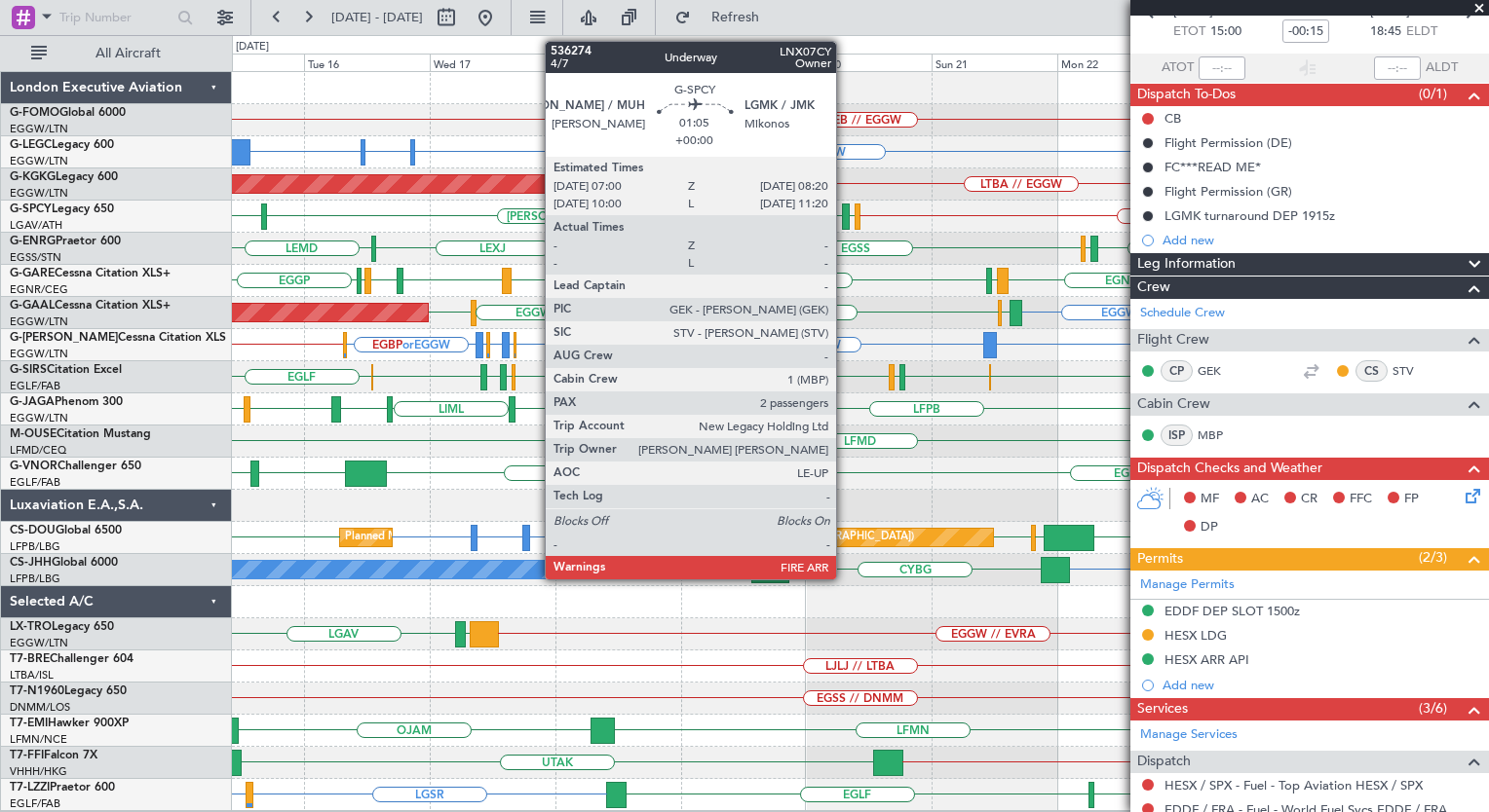
click at [844, 213] on div at bounding box center [845, 217] width 8 height 26
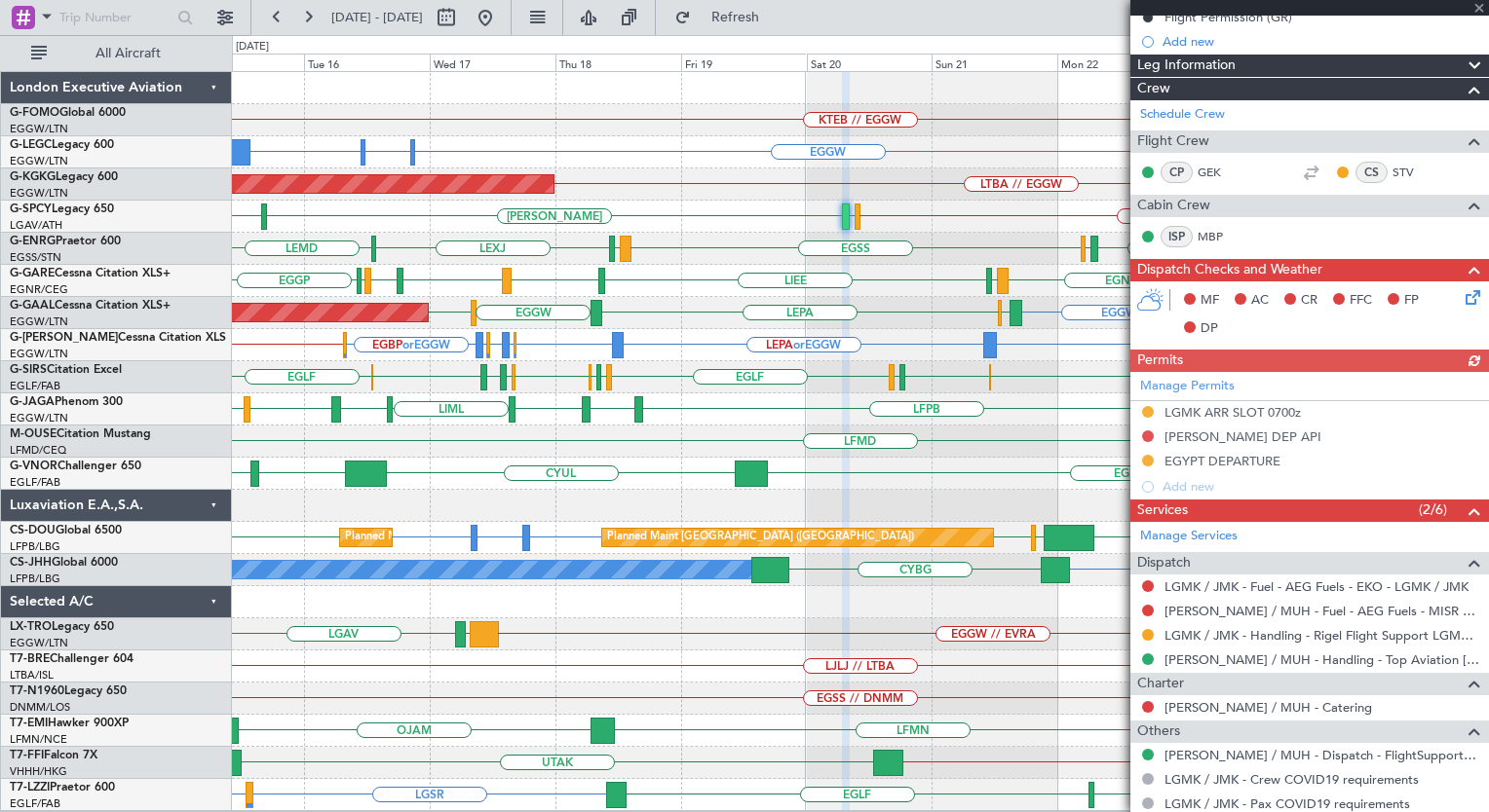
scroll to position [307, 0]
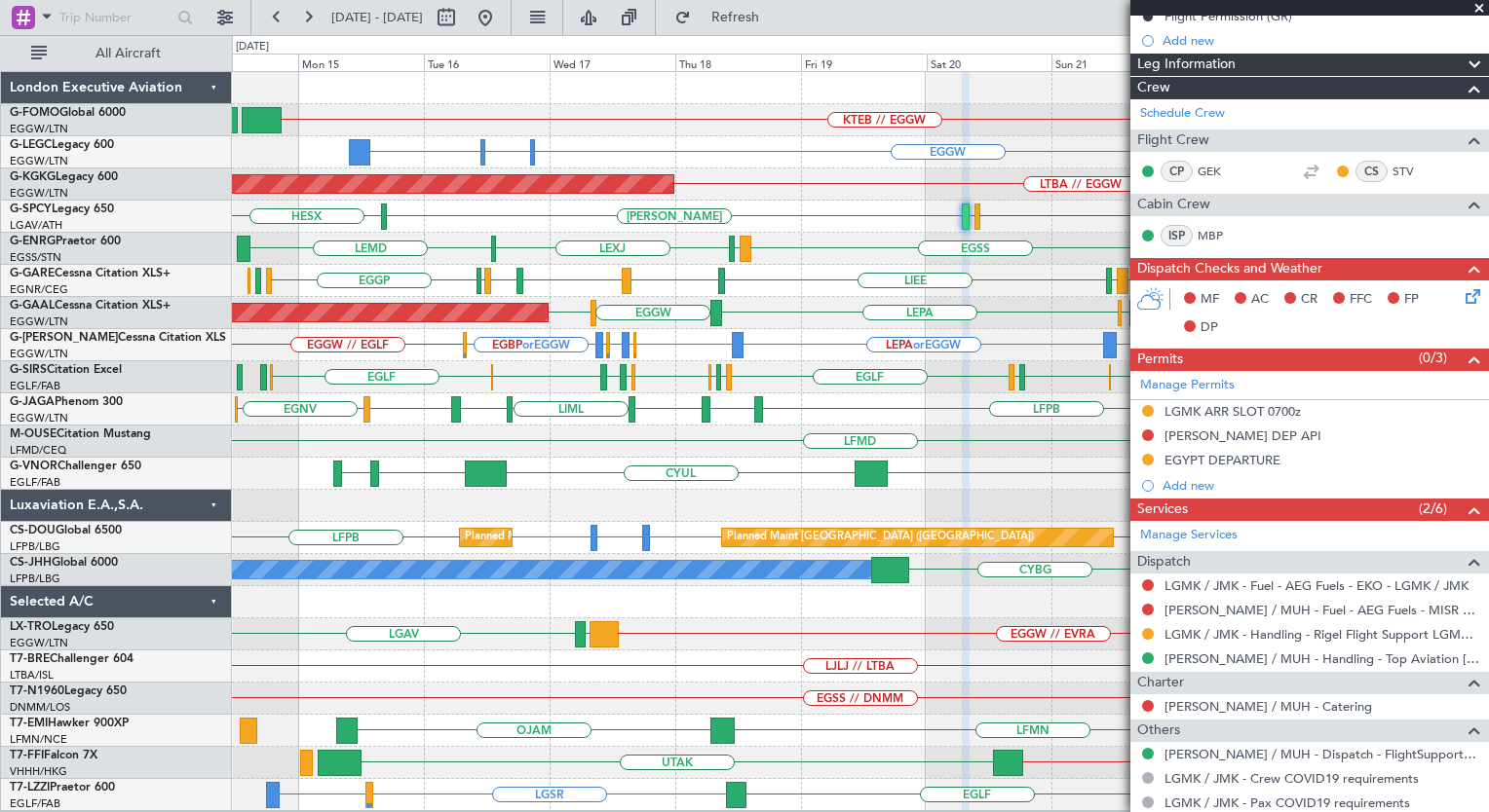
click at [1015, 372] on div "KTEB // EGGW Planned Maint [GEOGRAPHIC_DATA] ([GEOGRAPHIC_DATA]) EGGW EGGW EHEH…" at bounding box center [859, 441] width 1256 height 739
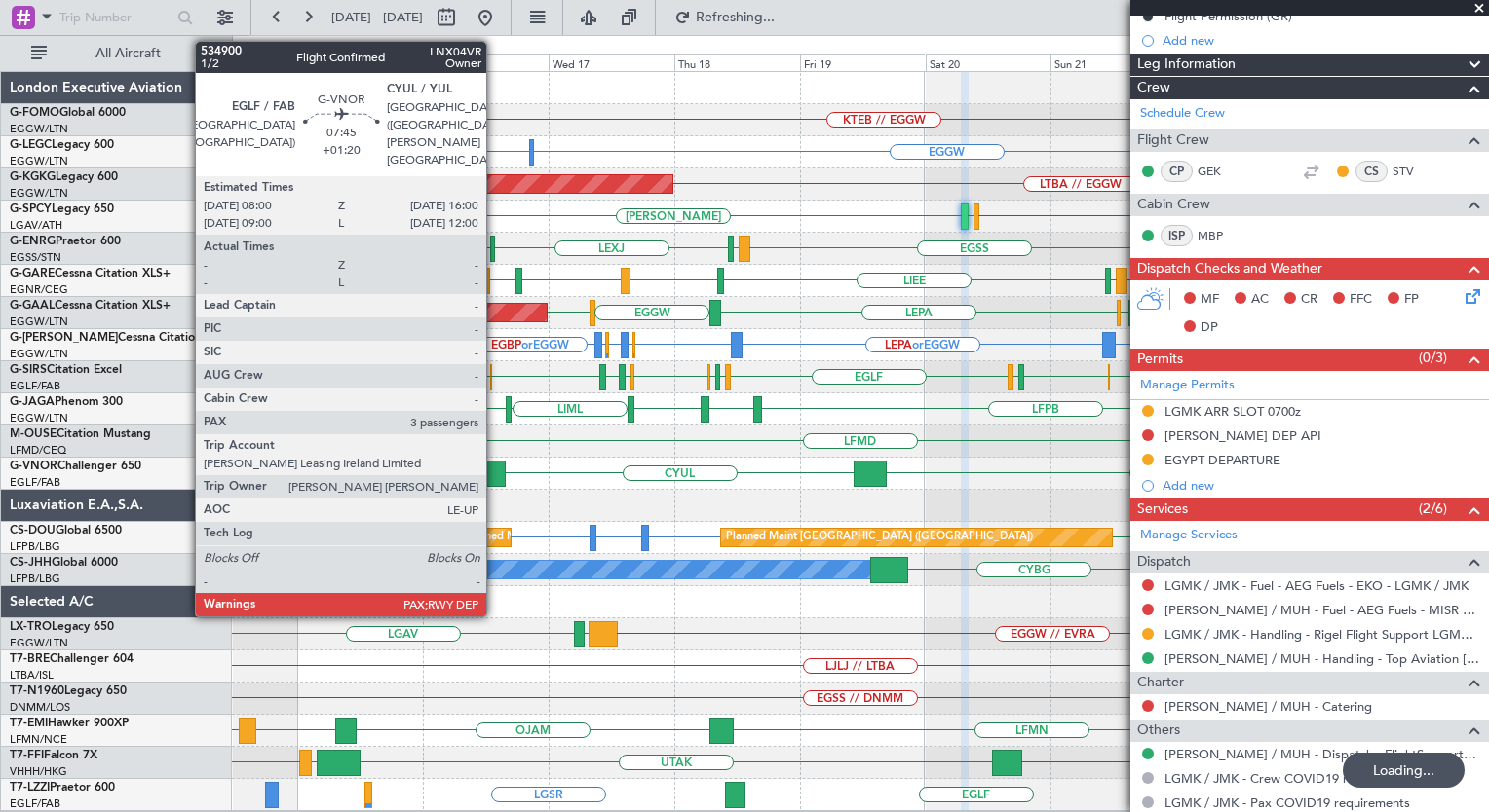
click at [495, 473] on div at bounding box center [485, 473] width 42 height 26
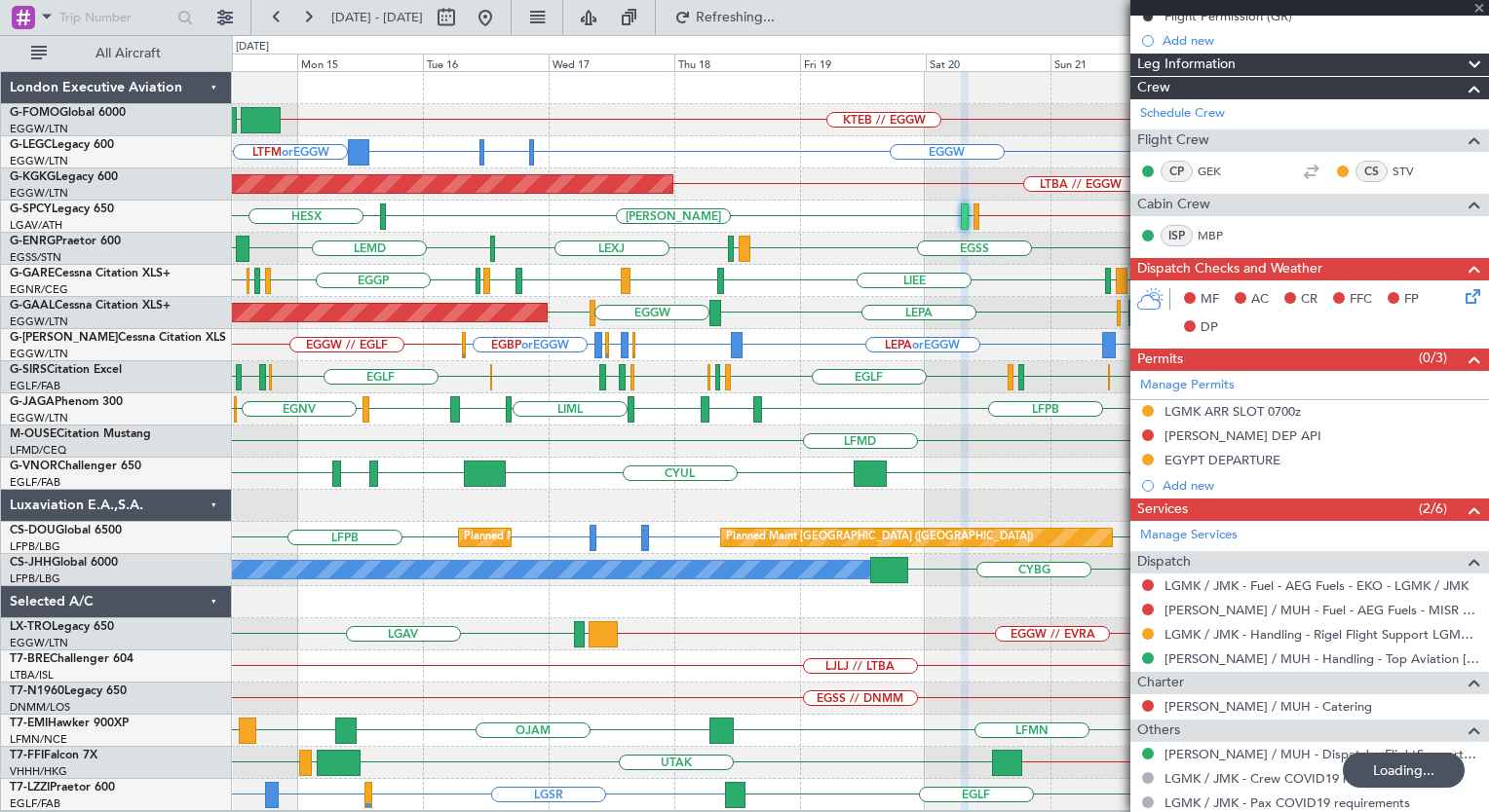
type input "+01:20"
type input "3"
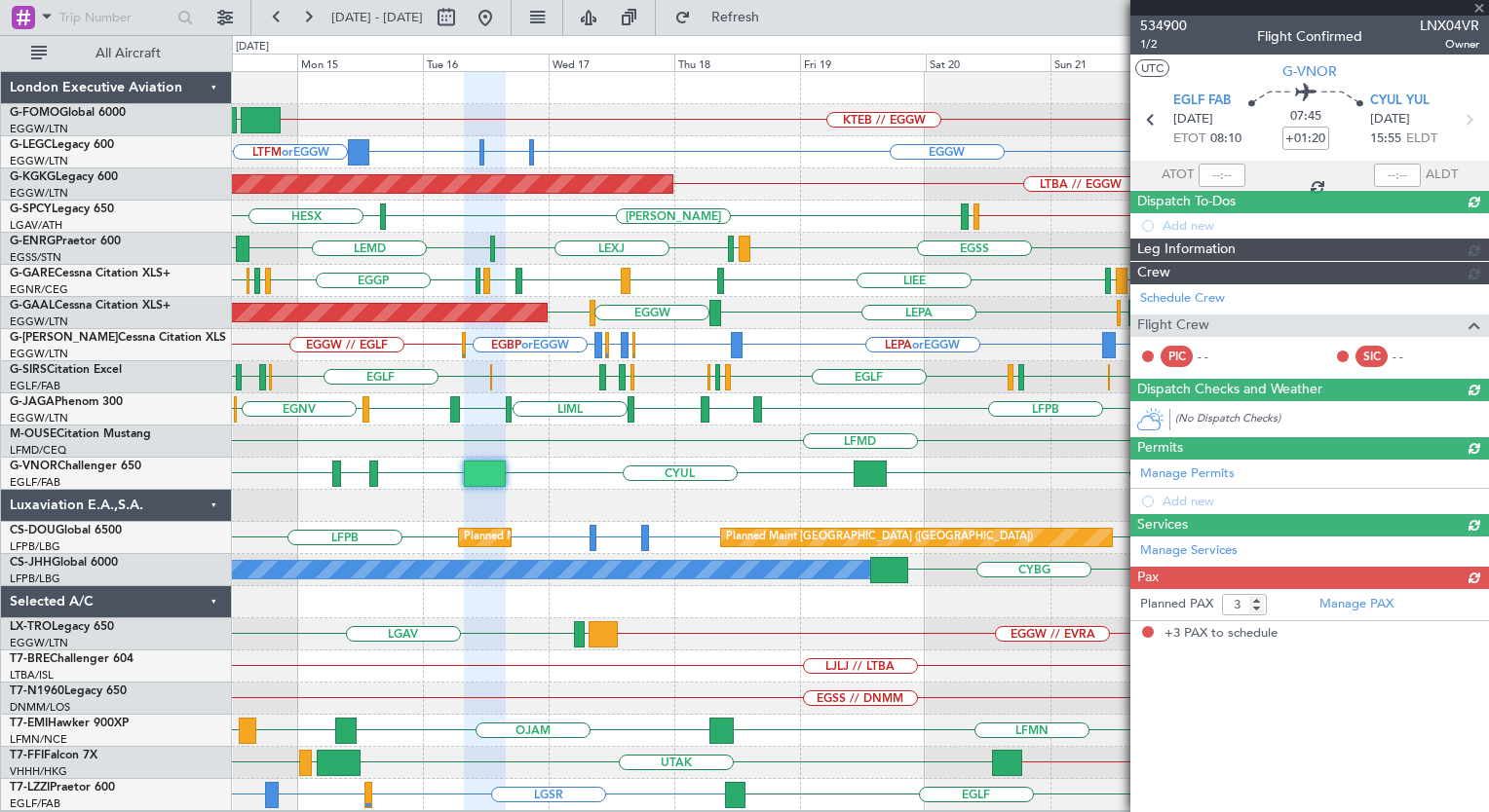
type input "2"
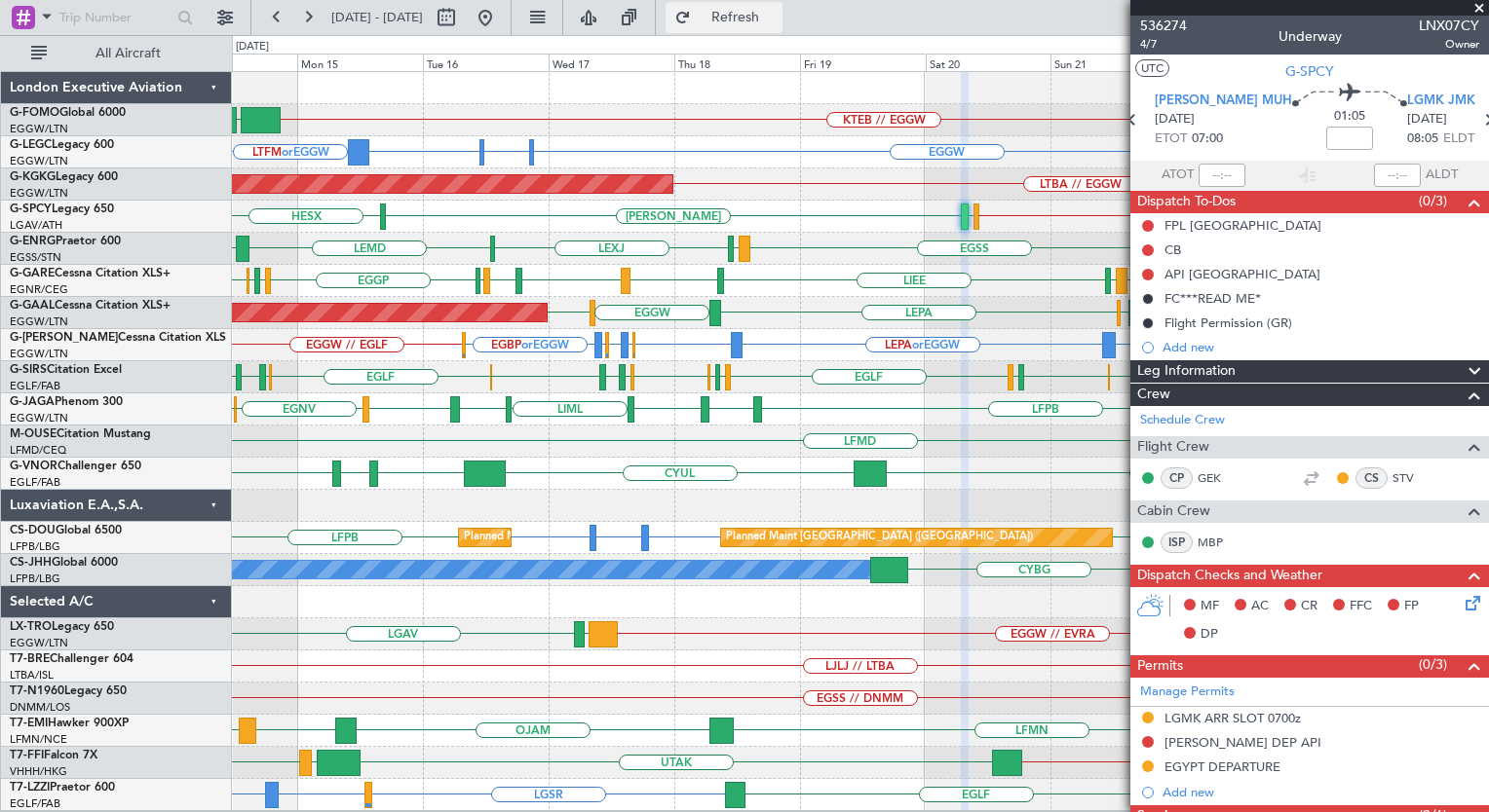
click at [769, 25] on button "Refresh" at bounding box center [724, 17] width 117 height 31
click at [774, 453] on div "LFMD" at bounding box center [859, 441] width 1256 height 32
click at [1477, 7] on span at bounding box center [1478, 9] width 19 height 18
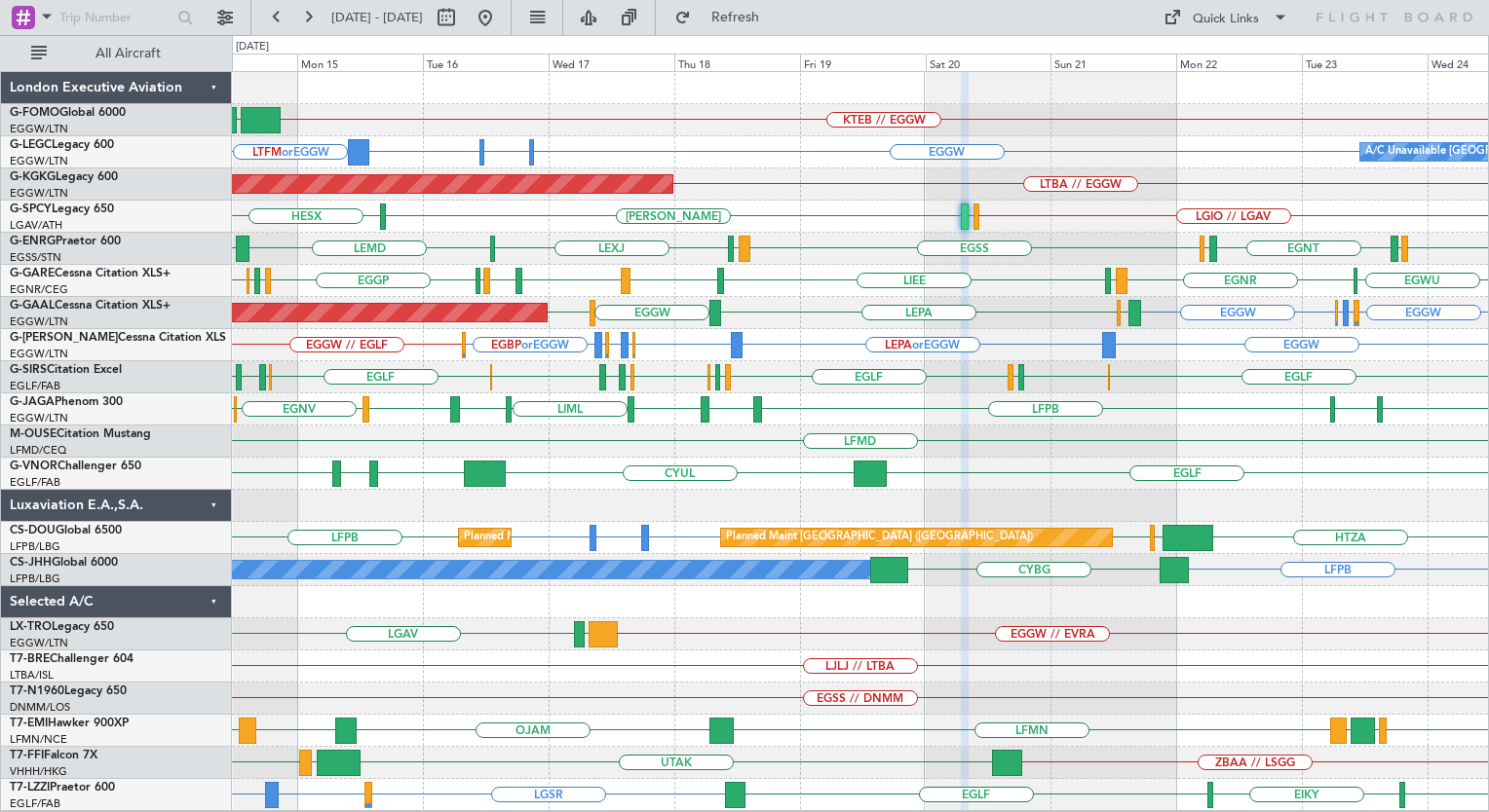
type input "0"
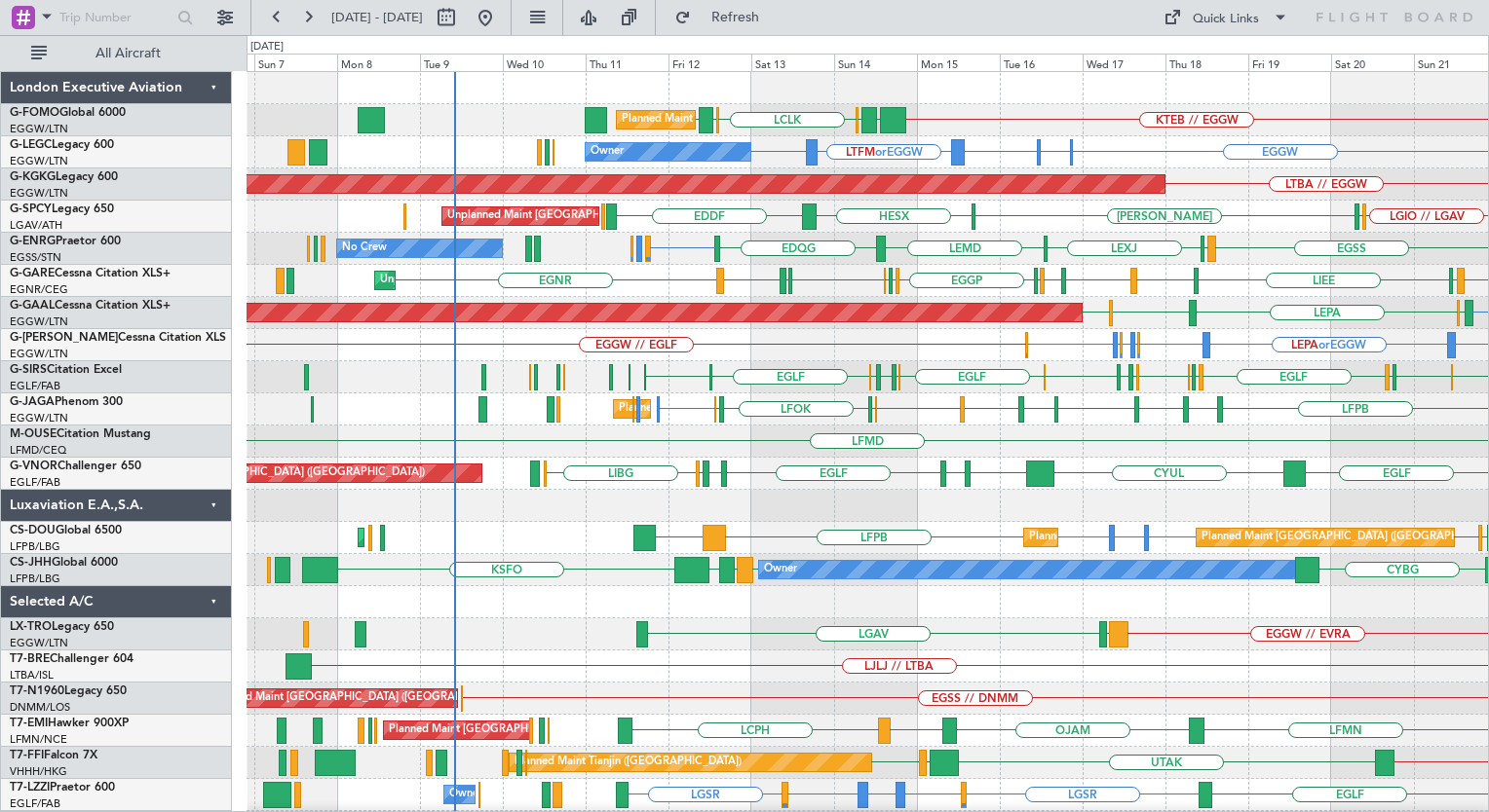
click at [976, 388] on div "KTEB // EGGW EGGW OLBA LCLK OLBA EGGW Planned Maint London (Luton) Planned Main…" at bounding box center [867, 473] width 1241 height 803
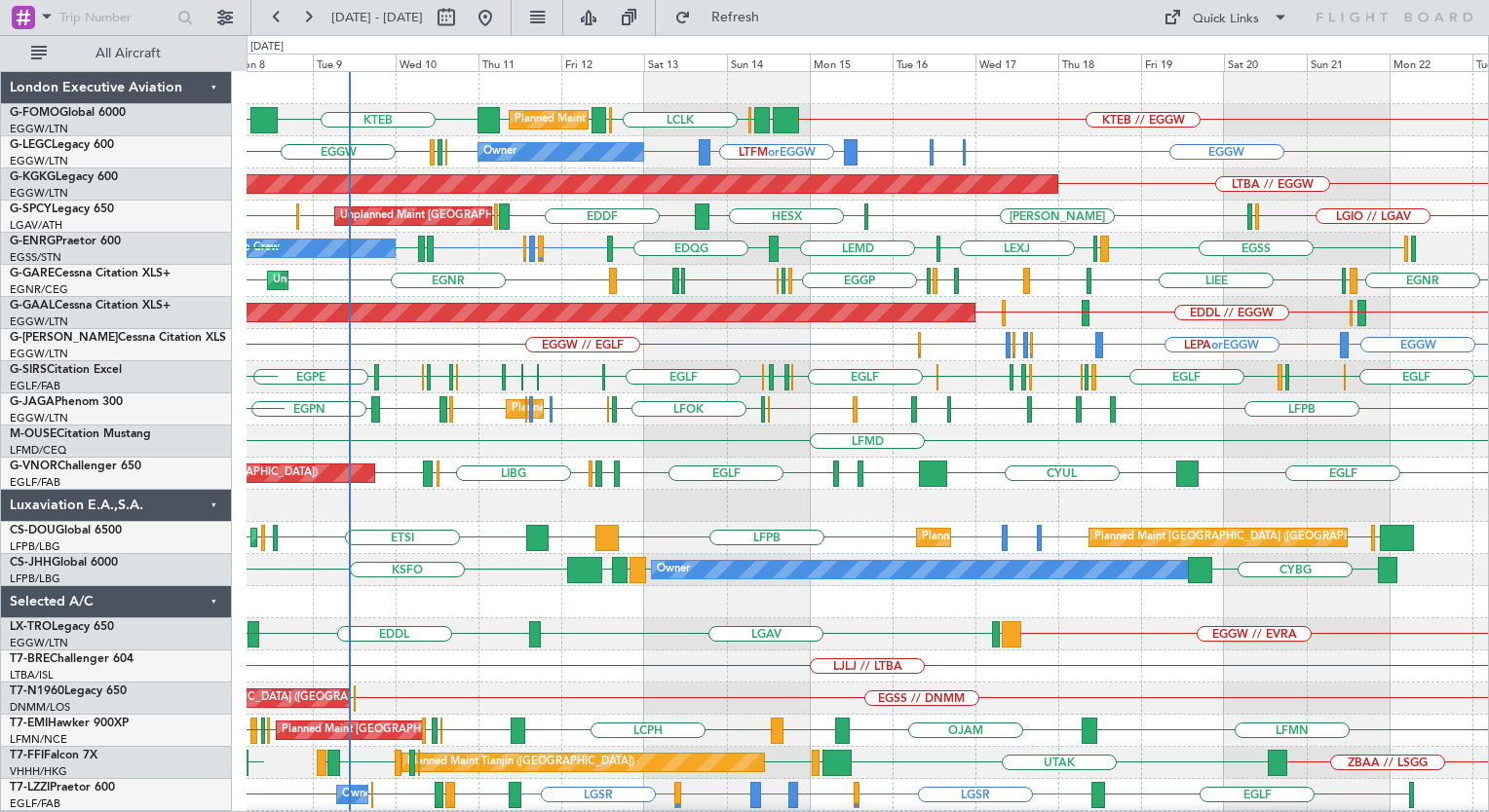
click at [729, 705] on div "KTEB // EGGW EGGW OLBA LCLK OLBA EGGW EGGW KTEB EGGW Planned Maint London (Luto…" at bounding box center [867, 473] width 1241 height 803
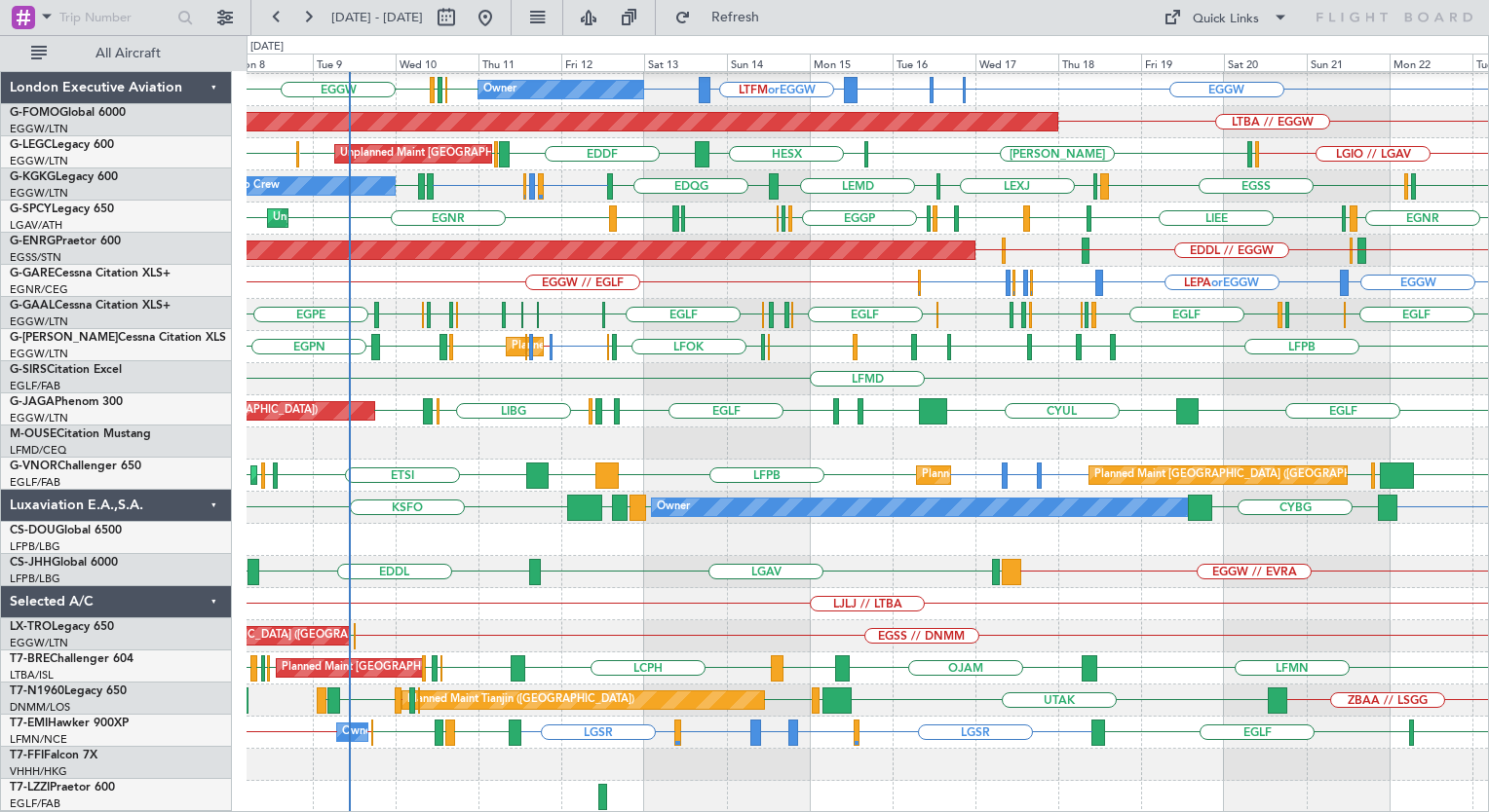
scroll to position [62, 0]
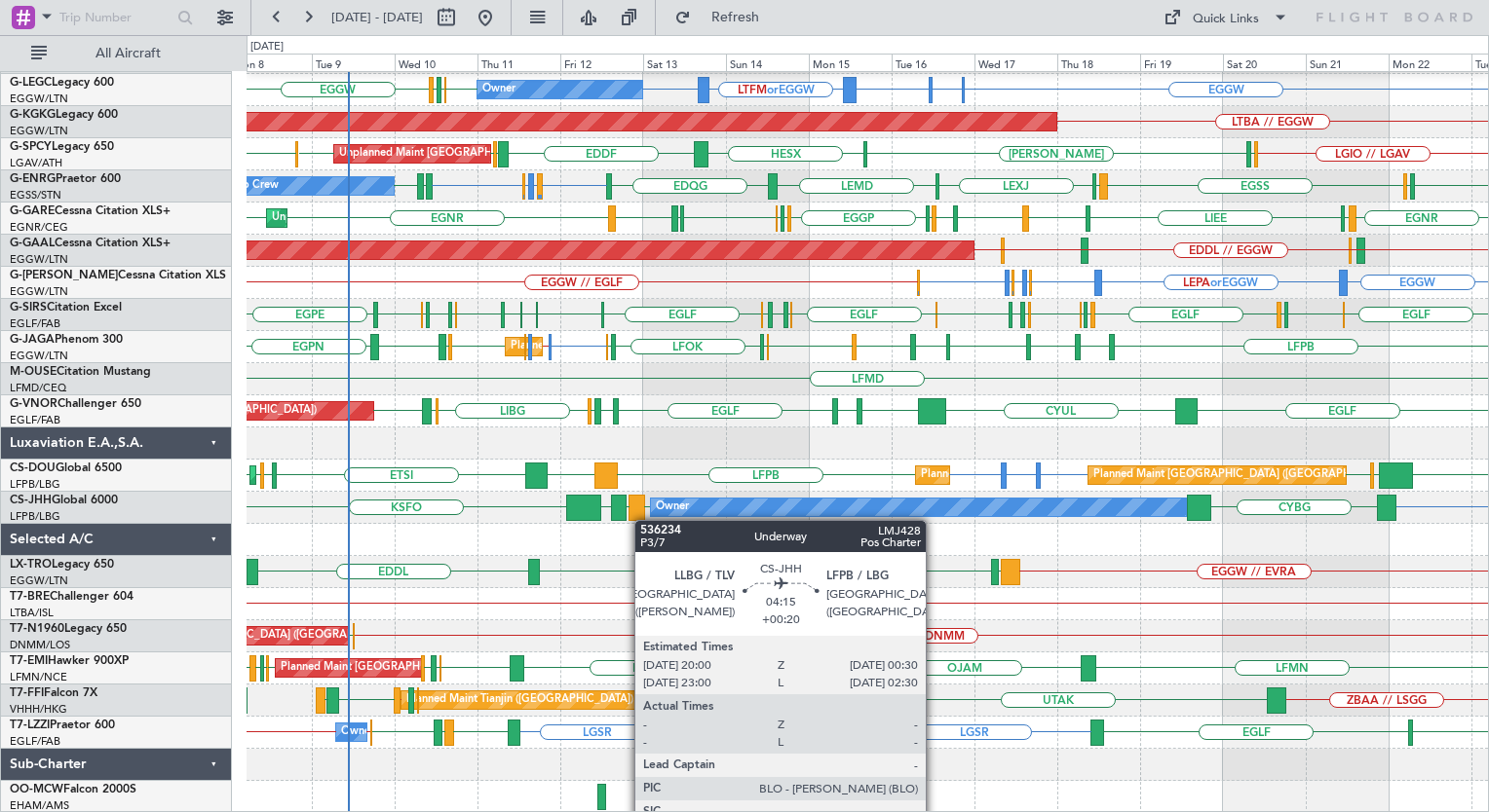
click at [643, 519] on div "Planned Maint London (Luton) KTEB // EGGW EGGW OLBA LCLK OLBA EGGW EGGW KTEB EG…" at bounding box center [867, 411] width 1241 height 803
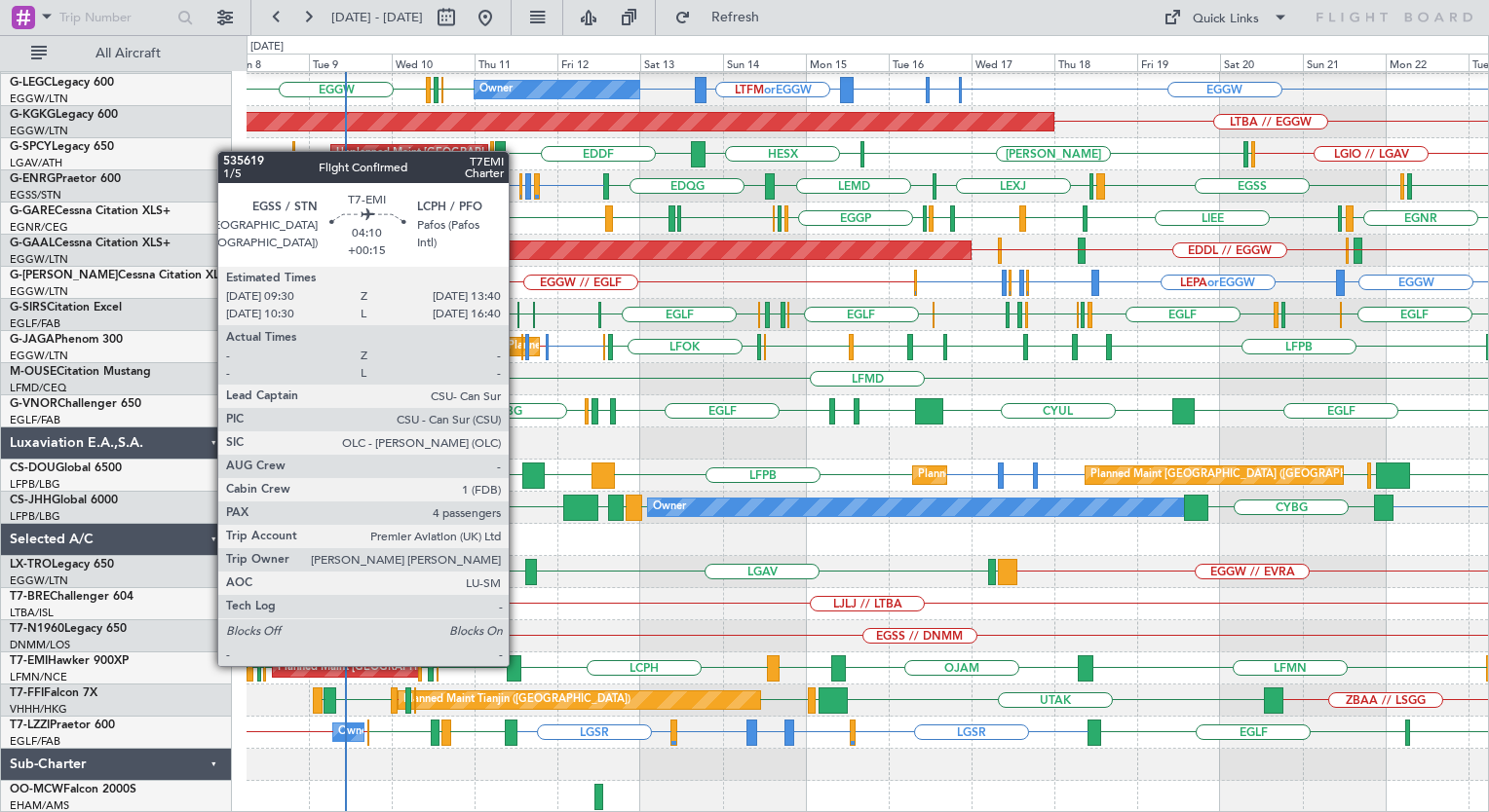
click at [518, 664] on div at bounding box center [514, 668] width 15 height 26
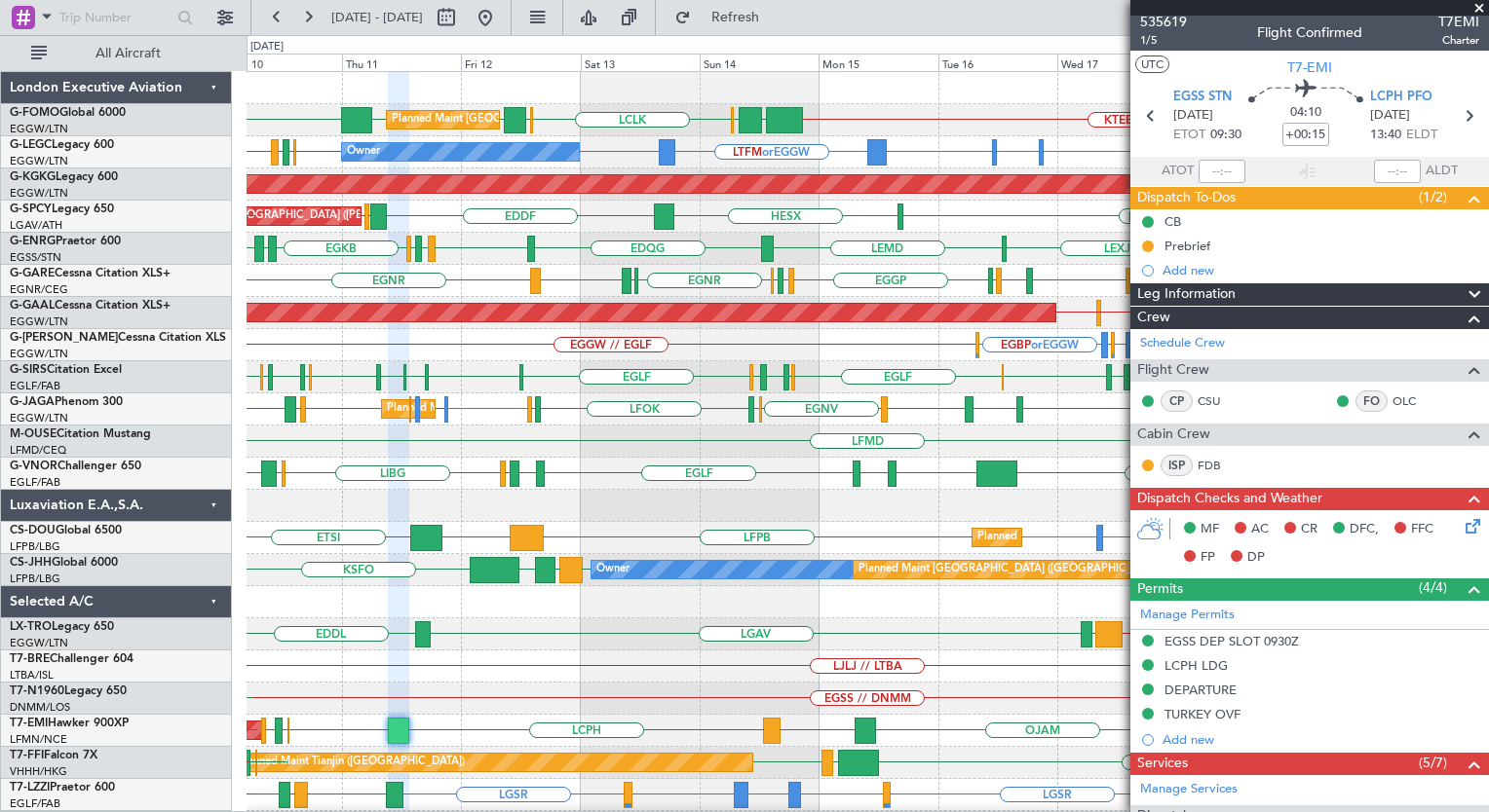
scroll to position [0, 0]
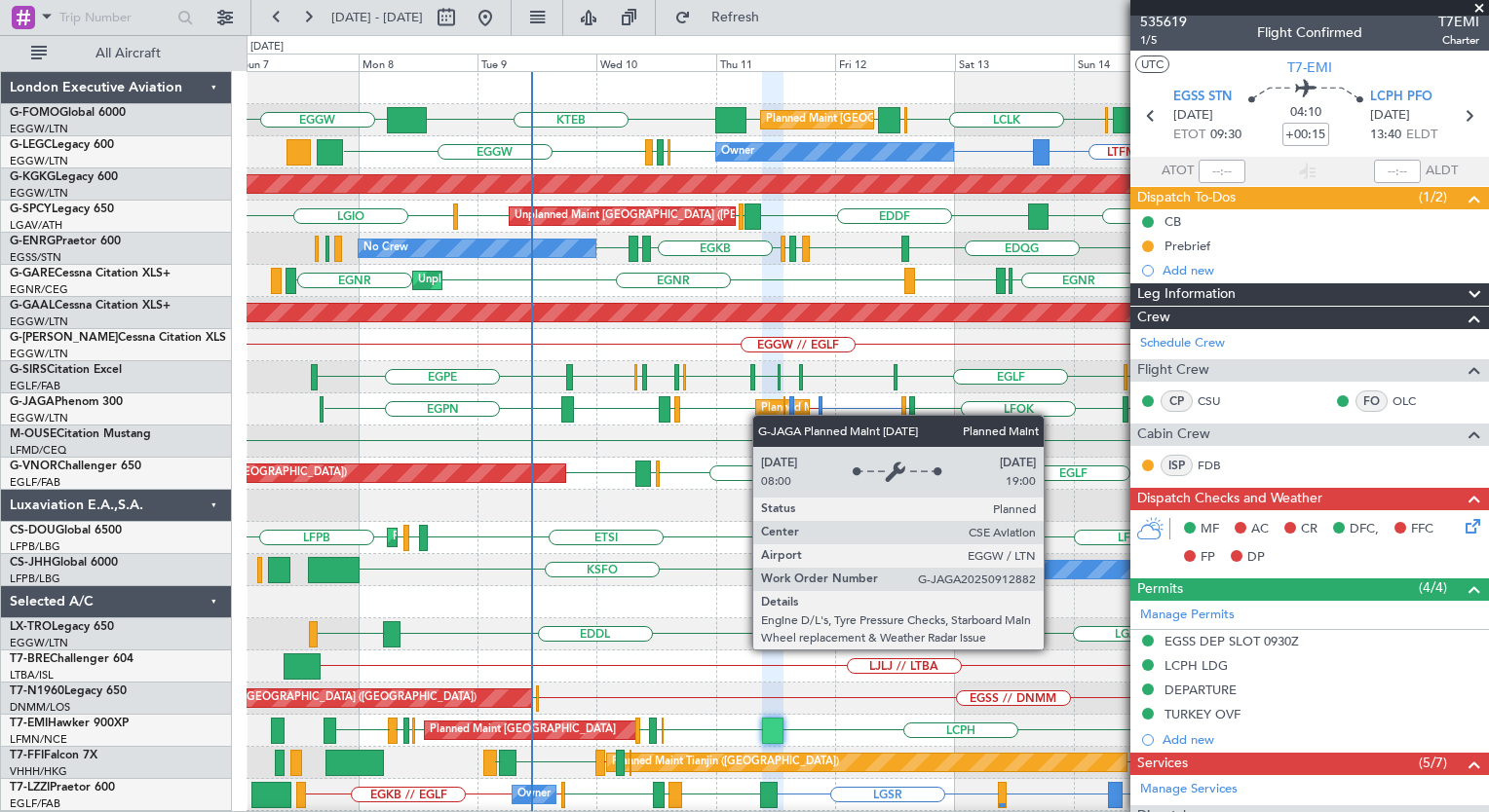
click at [759, 416] on div "Planned Maint London (Luton) KTEB // EGGW EGGW OLBA LCLK OLBA EGGW EGGW KTEB EG…" at bounding box center [867, 473] width 1241 height 803
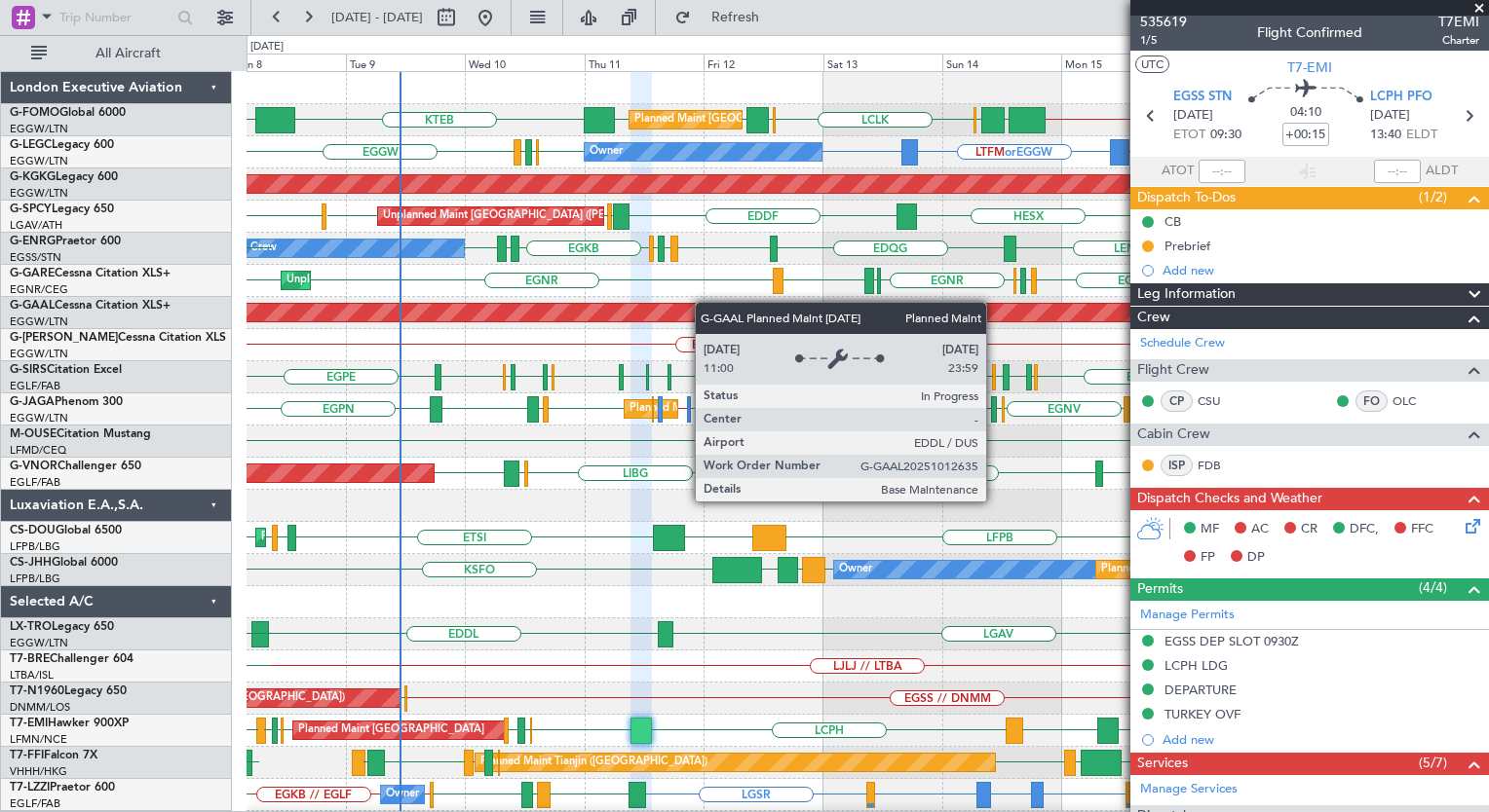
click at [671, 302] on div "Planned Maint London (Luton) KTEB // EGGW EGGW OLBA LCLK OLBA EGGW EGGW KTEB EG…" at bounding box center [867, 473] width 1241 height 803
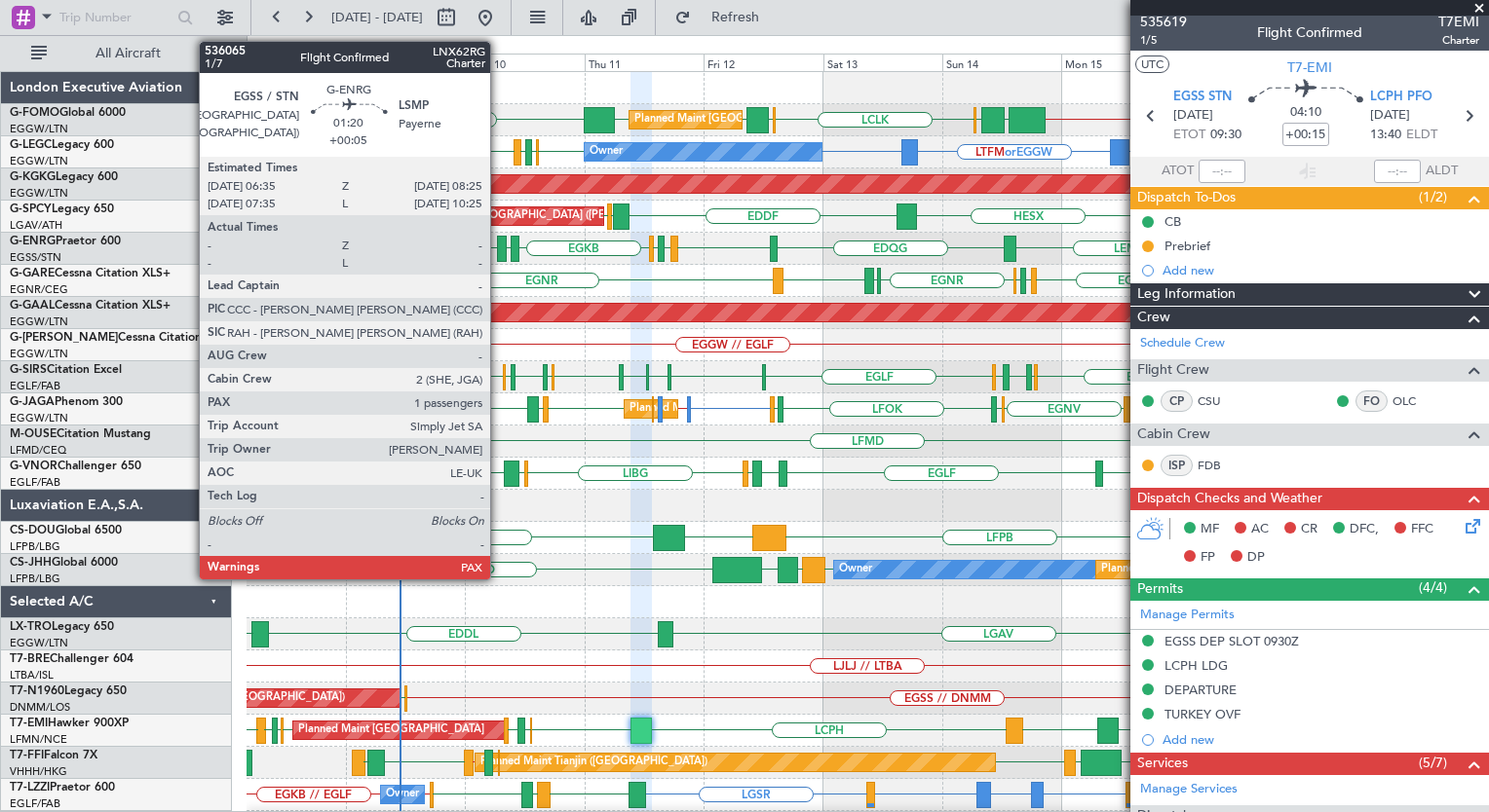
click at [499, 243] on div at bounding box center [502, 249] width 10 height 26
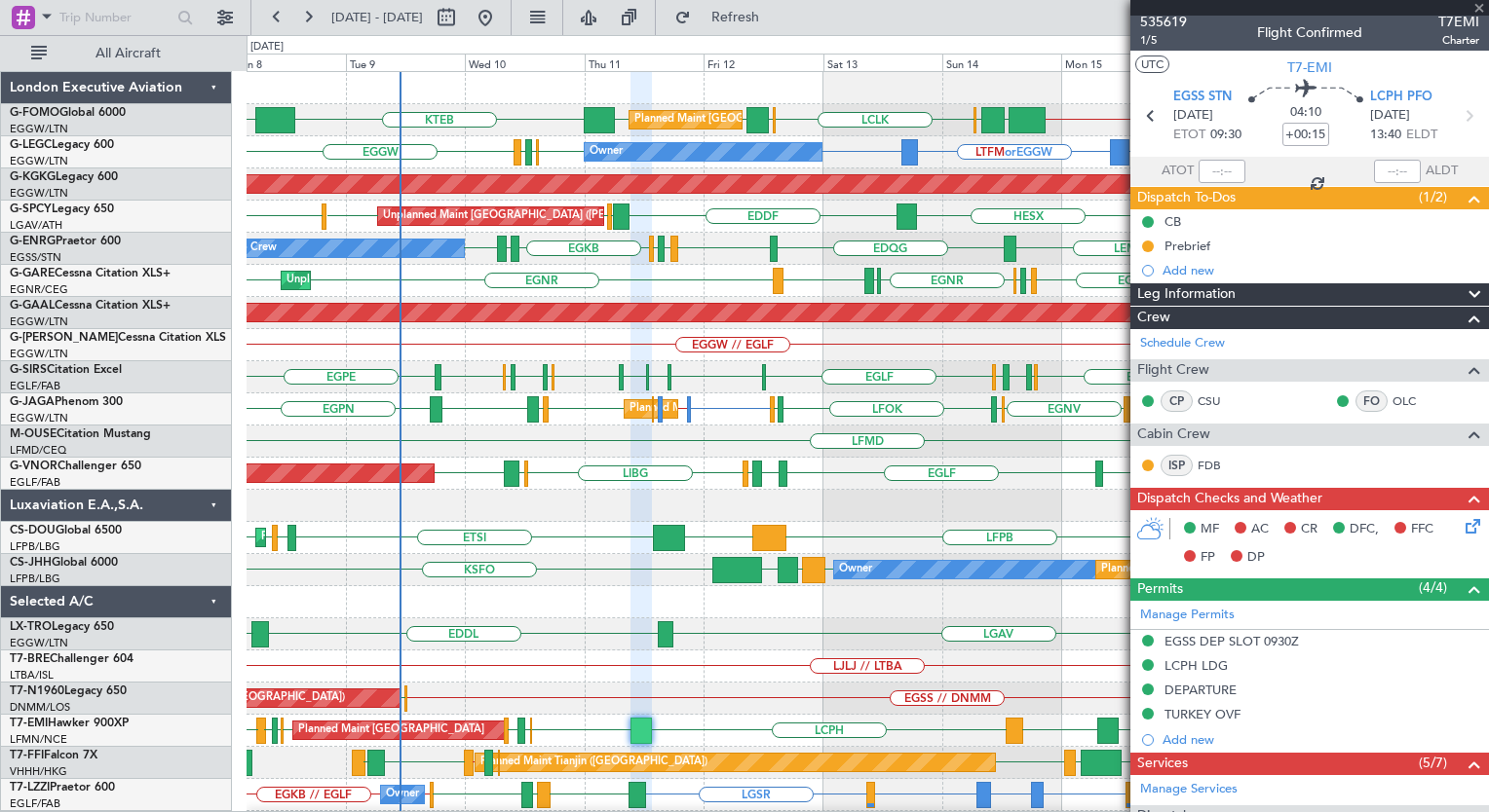
type input "+00:05"
type input "1"
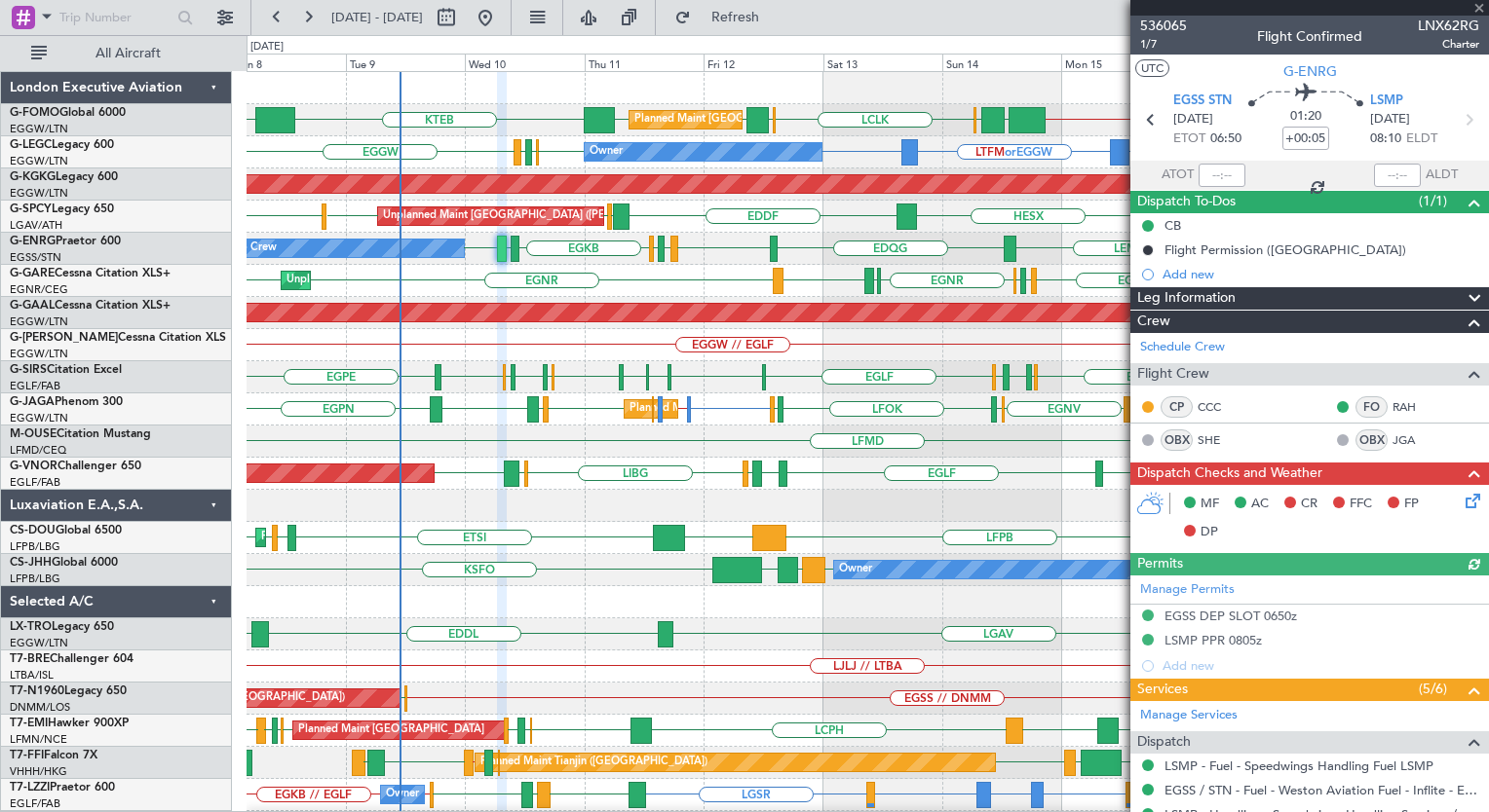
scroll to position [302, 0]
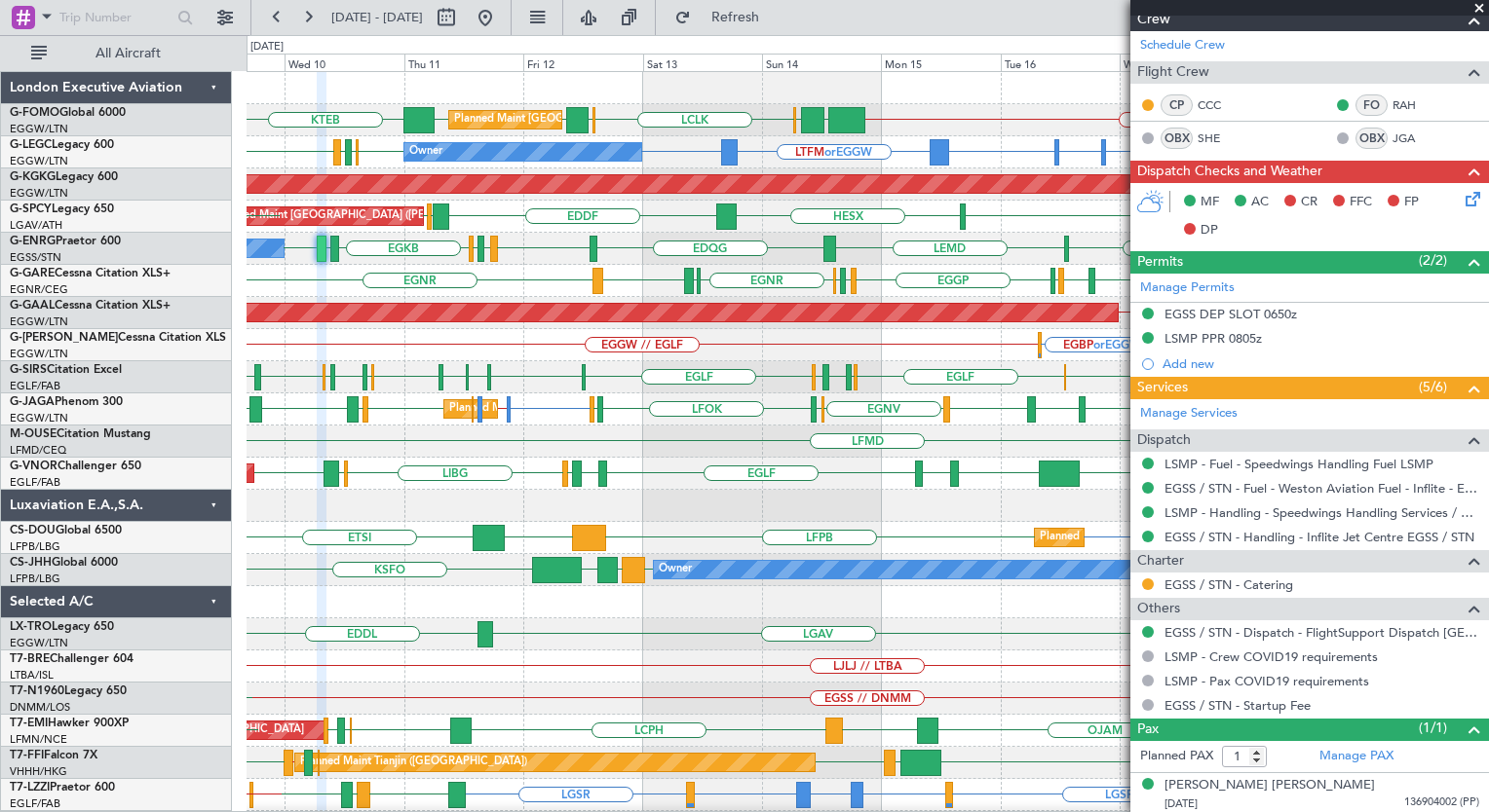
click at [684, 432] on div "KTEB // EGGW EGGW OLBA LCLK OLBA EGGW EGGW KTEB Planned Maint London (Luton) EG…" at bounding box center [867, 473] width 1241 height 803
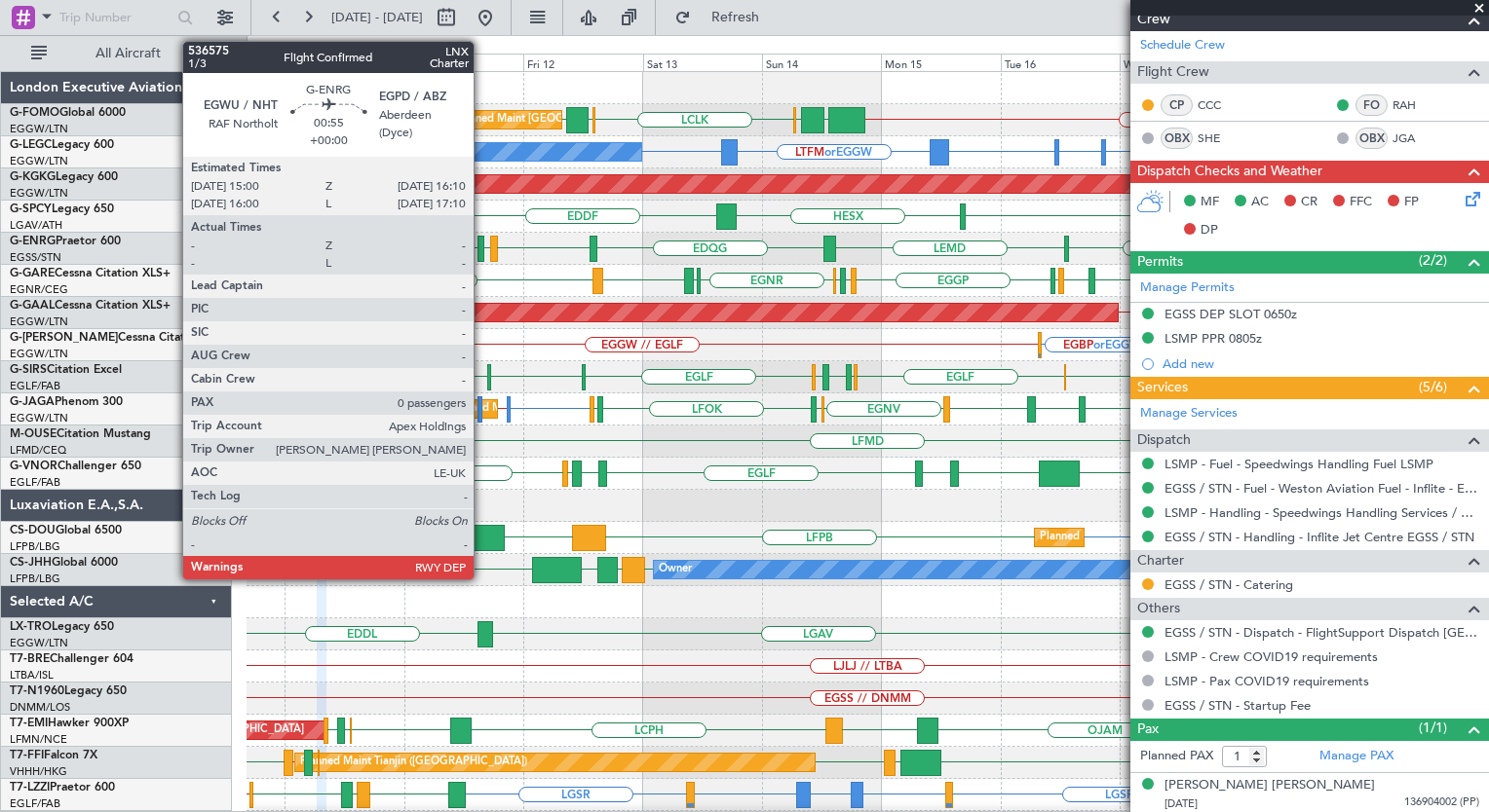
click at [483, 246] on div at bounding box center [481, 249] width 6 height 26
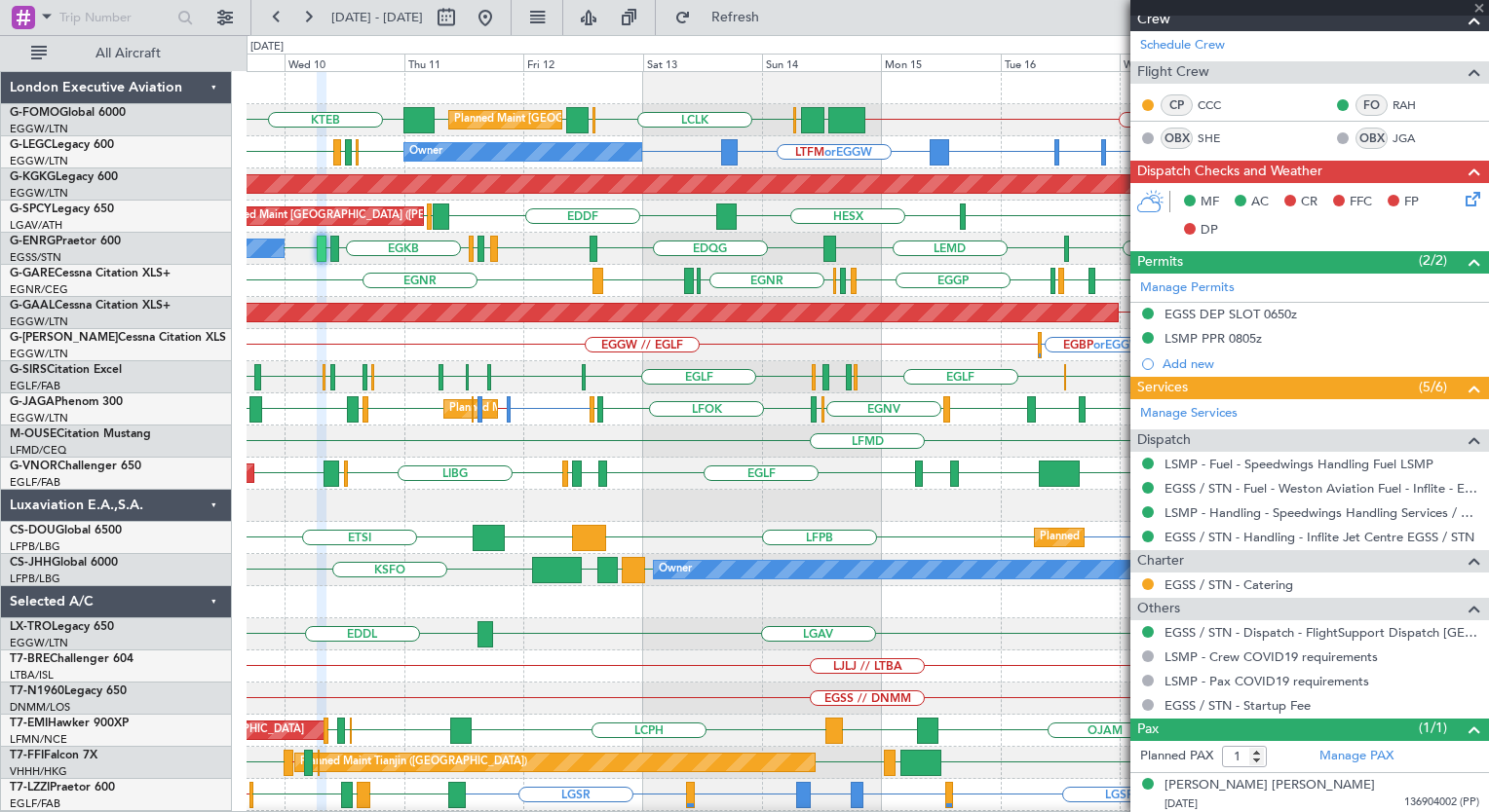
type input "0"
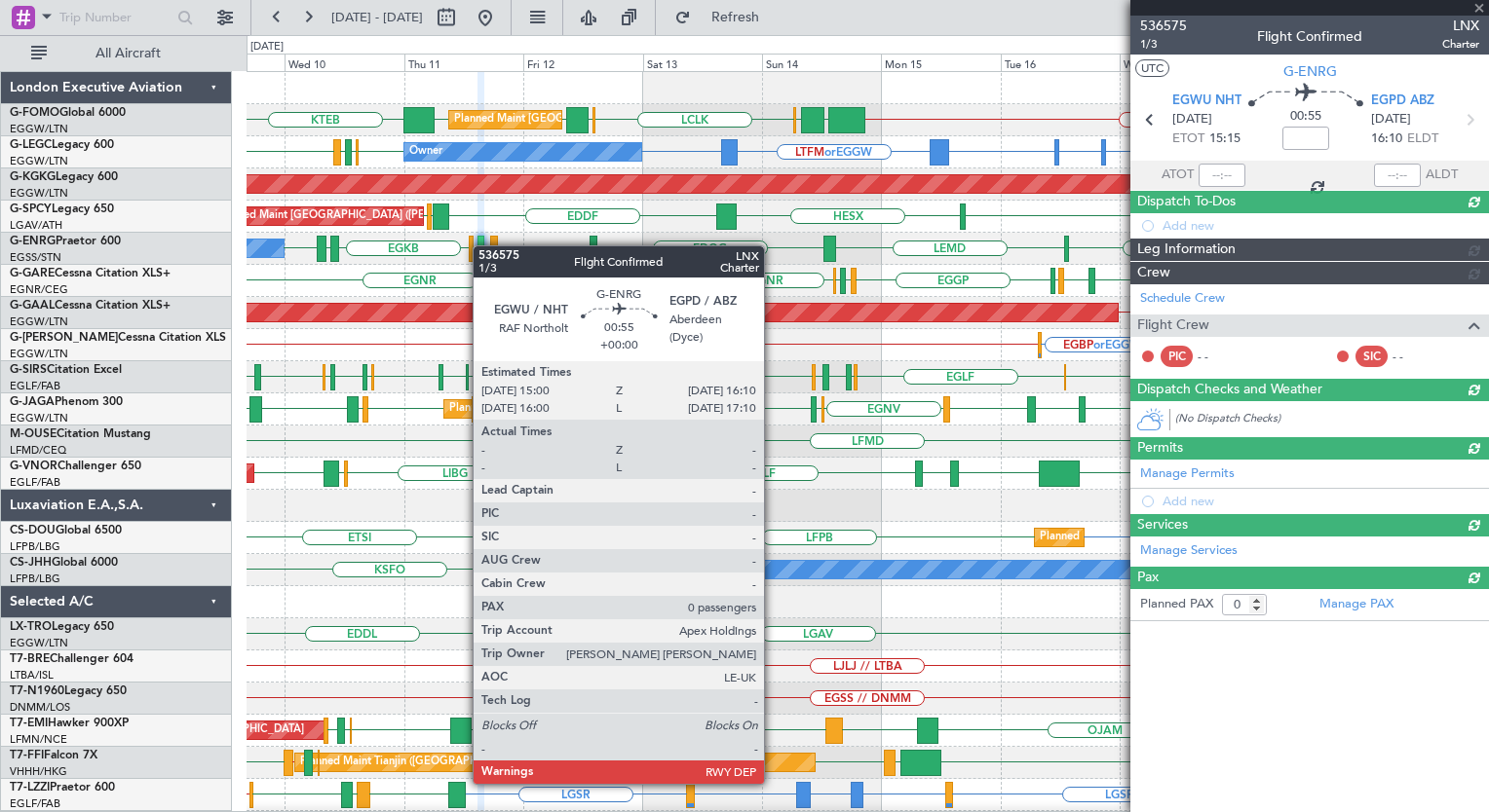
scroll to position [0, 0]
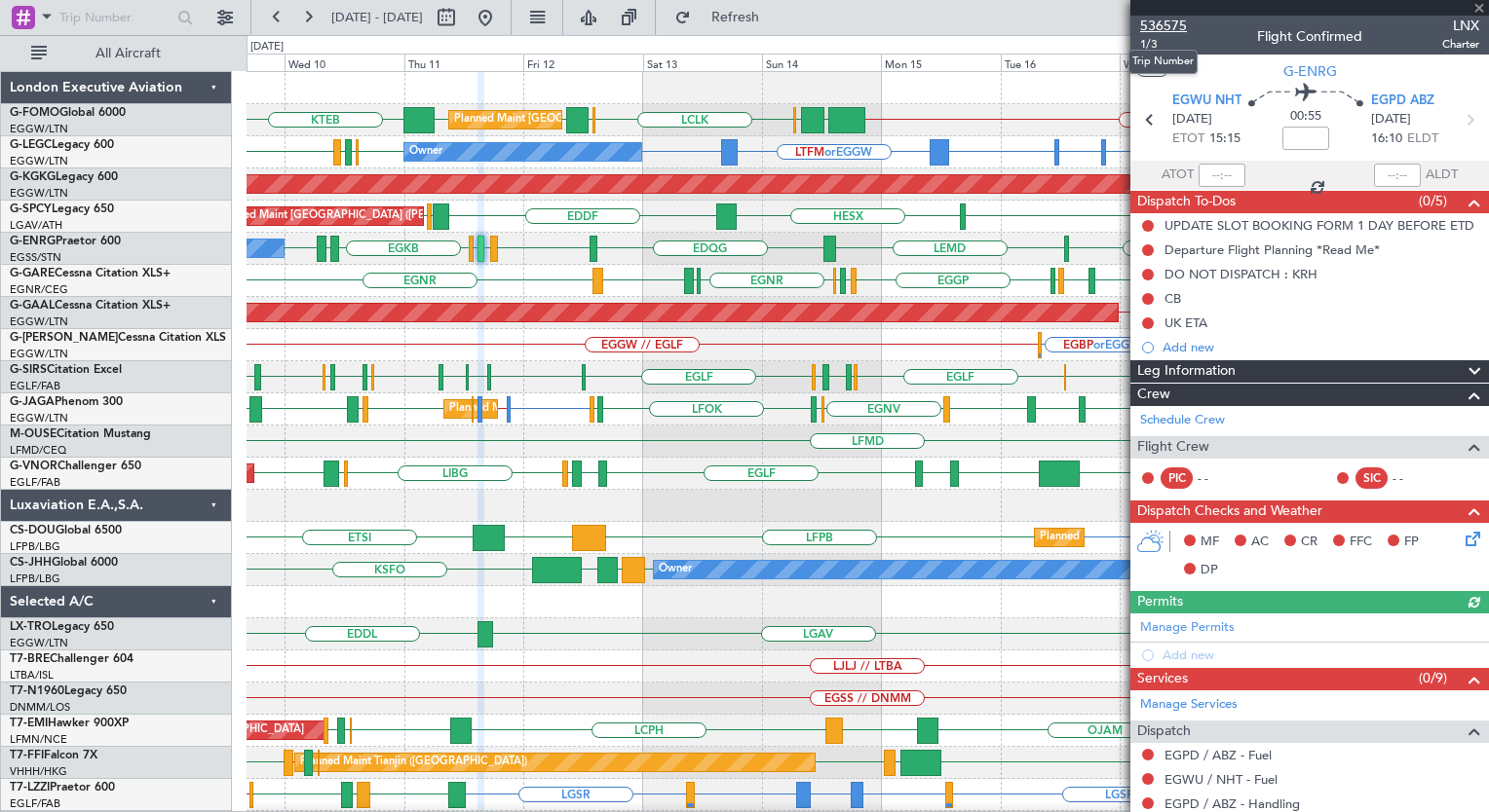
click at [1165, 24] on span "536575" at bounding box center [1163, 26] width 47 height 20
click at [1163, 26] on span "536575" at bounding box center [1163, 26] width 47 height 20
click at [1170, 25] on span "536575" at bounding box center [1163, 26] width 47 height 20
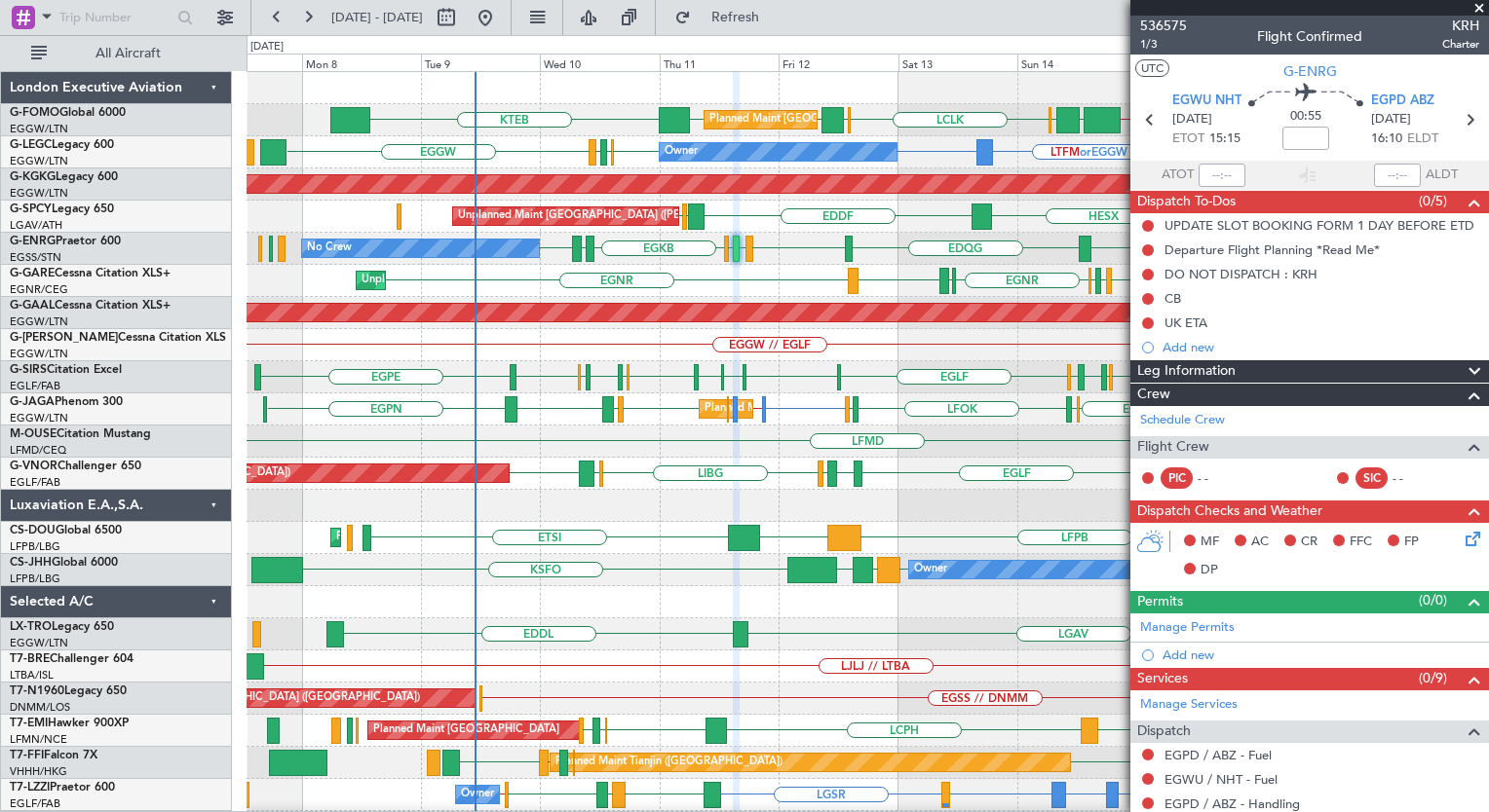
click at [806, 342] on div "KTEB // EGGW EGGW OLBA LCLK OLBA EGGW EGGW KTEB Planned Maint London (Luton) Pl…" at bounding box center [867, 473] width 1241 height 803
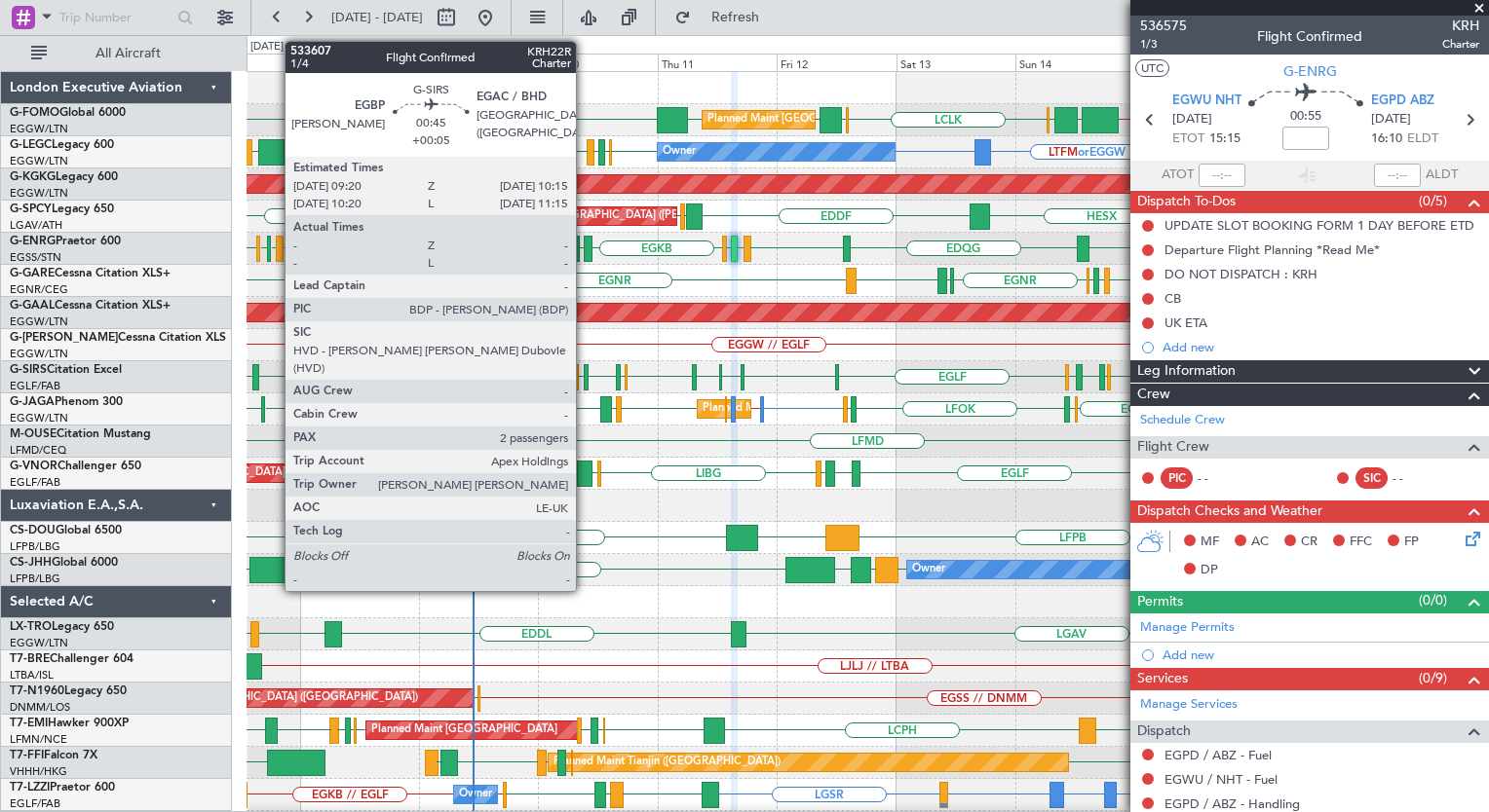
click at [585, 378] on div at bounding box center [586, 378] width 5 height 26
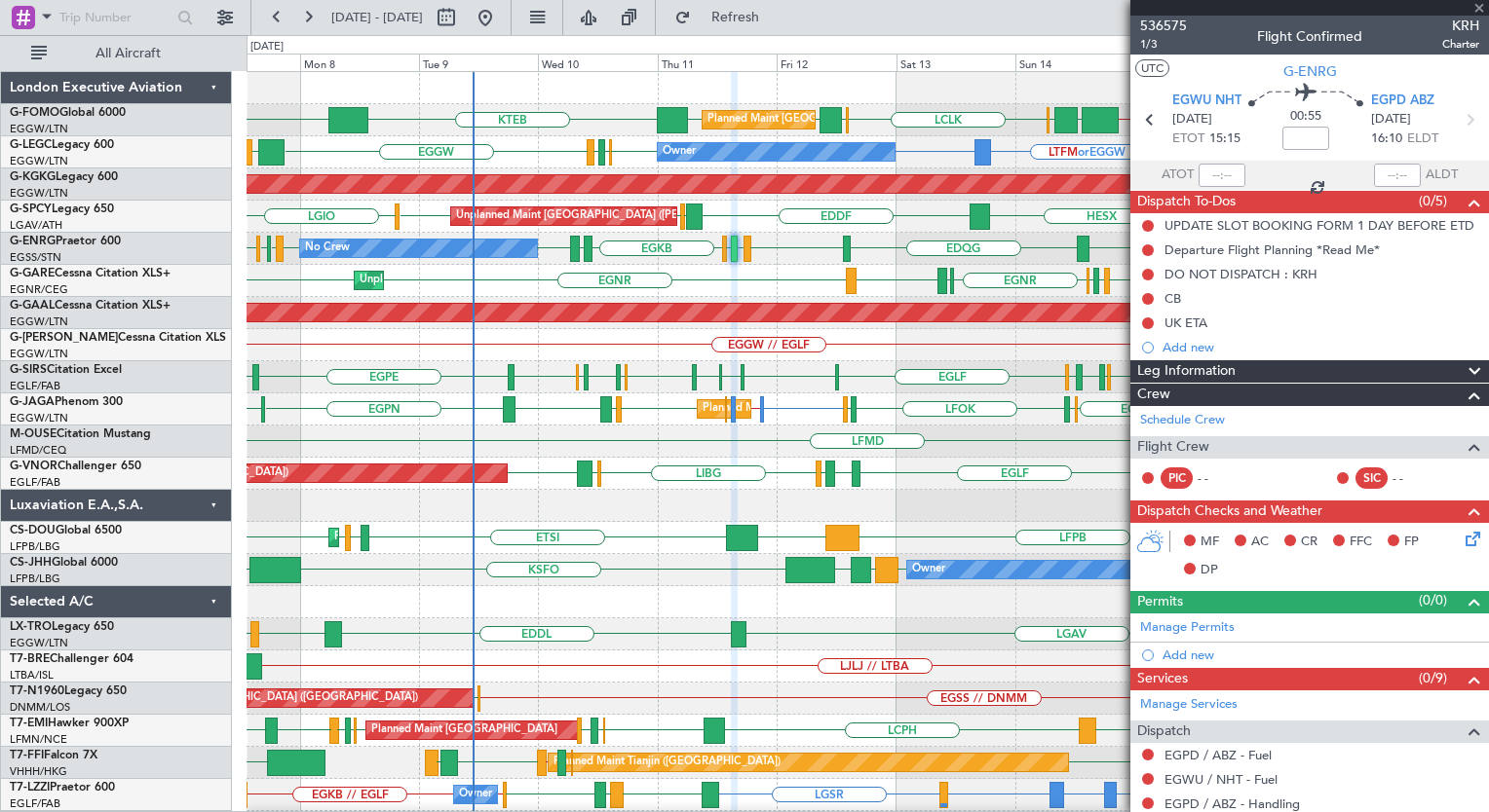
type input "+00:05"
type input "2"
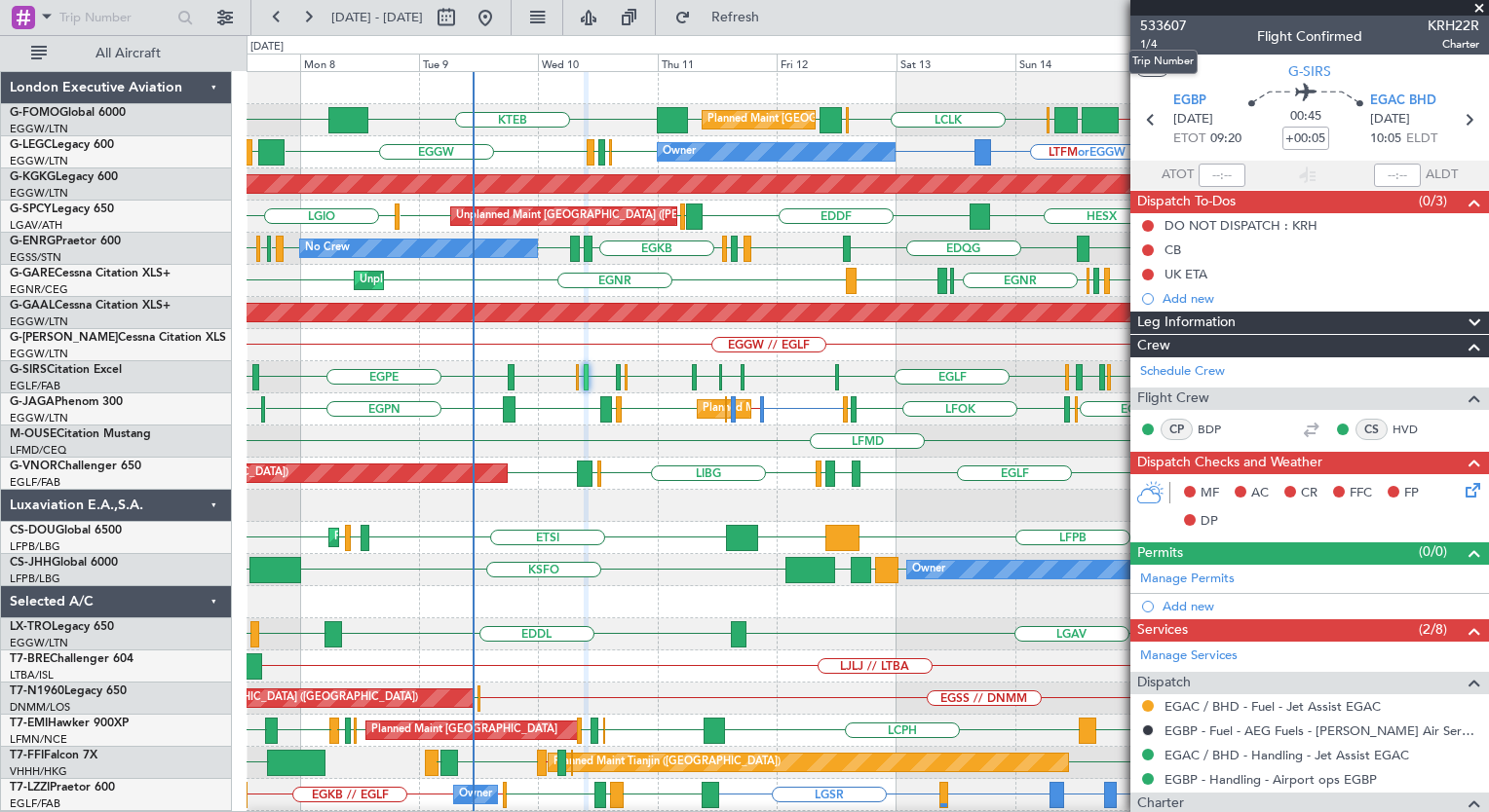
click at [1150, 41] on mat-tooltip-component "Trip Number" at bounding box center [1162, 62] width 97 height 52
click at [1149, 41] on span "1/4" at bounding box center [1163, 44] width 47 height 17
